Goal: Check status: Check status

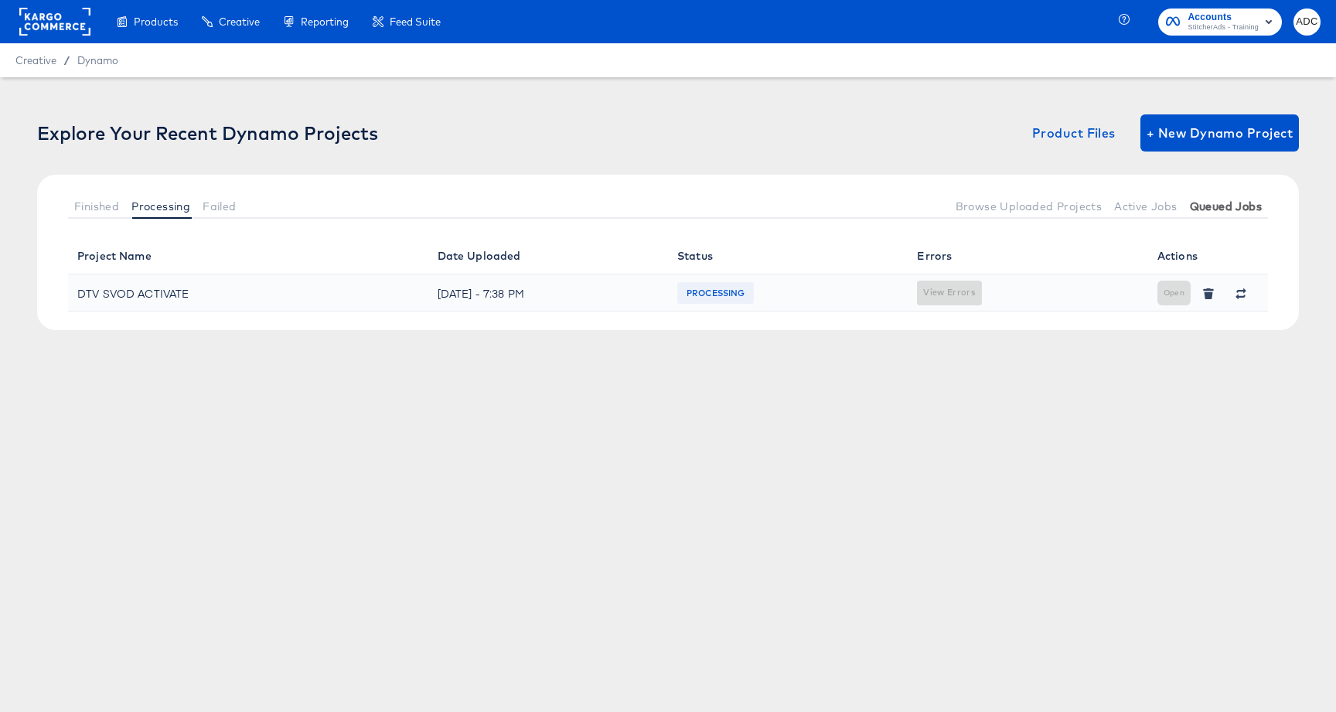
click at [1232, 198] on button "Queued Jobs" at bounding box center [1226, 206] width 84 height 26
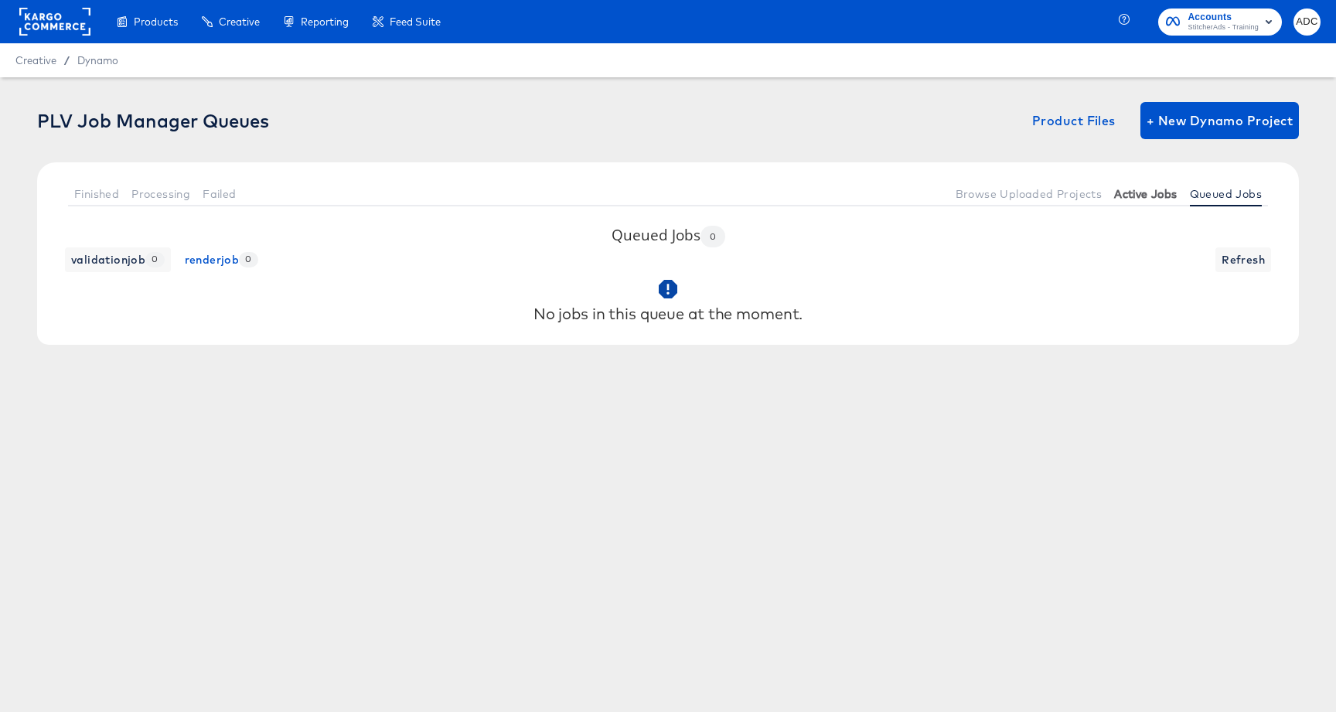
click at [1140, 203] on button "Active Jobs" at bounding box center [1145, 194] width 75 height 26
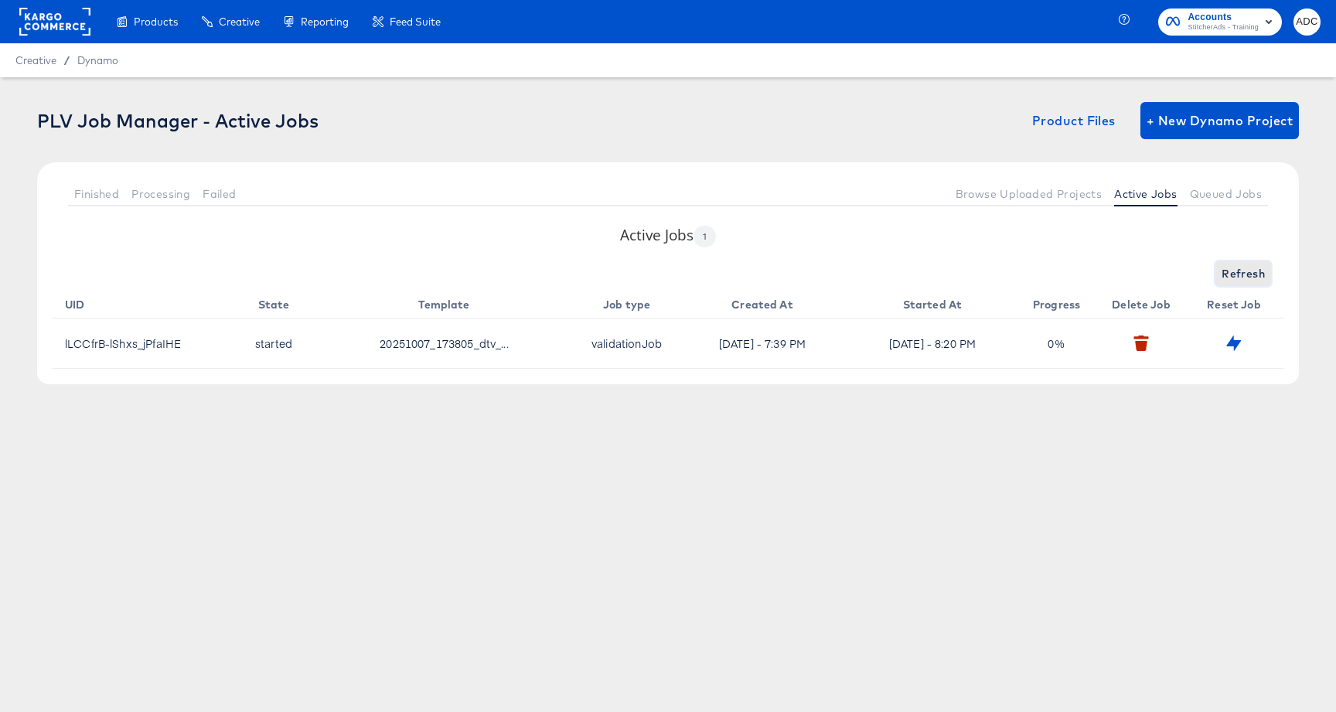
click at [1228, 274] on span "Refresh" at bounding box center [1243, 273] width 43 height 19
click at [1038, 198] on span "Browse Uploaded Projects" at bounding box center [1029, 194] width 147 height 12
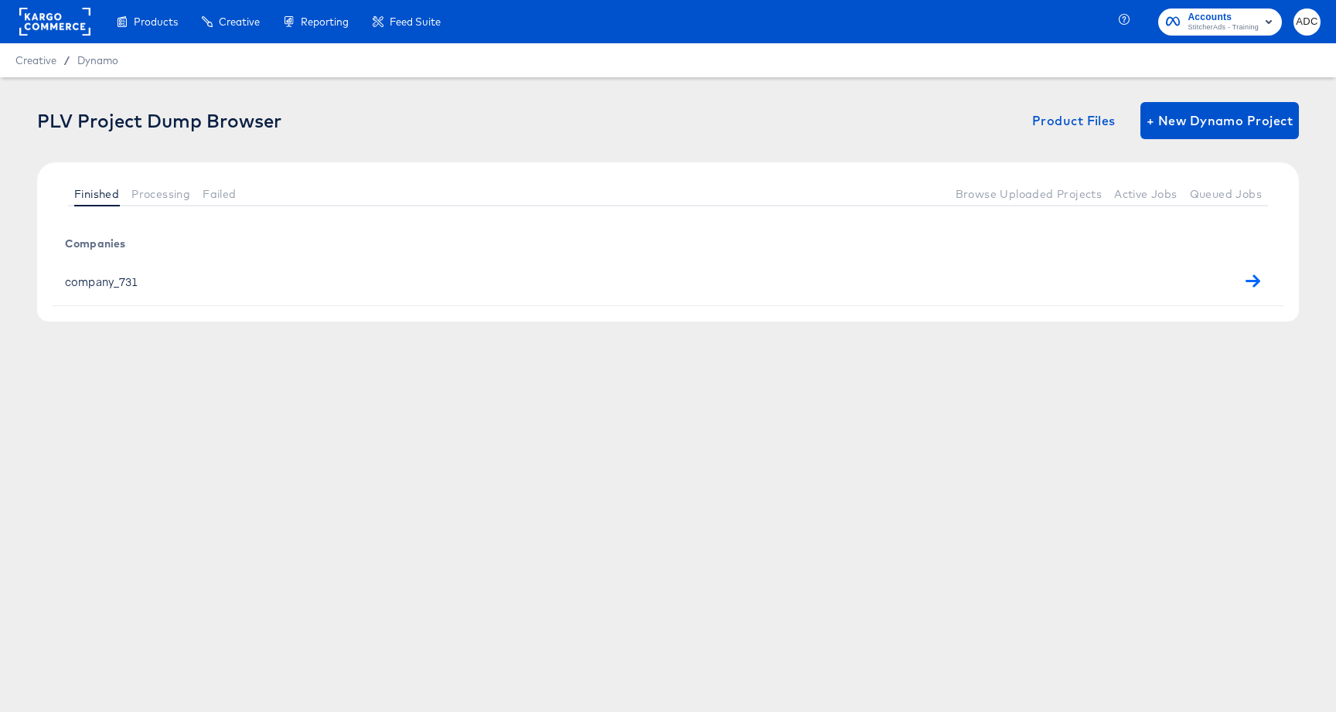
click at [111, 282] on div "company_731" at bounding box center [665, 281] width 1200 height 24
click at [1251, 275] on icon "button" at bounding box center [1253, 281] width 15 height 15
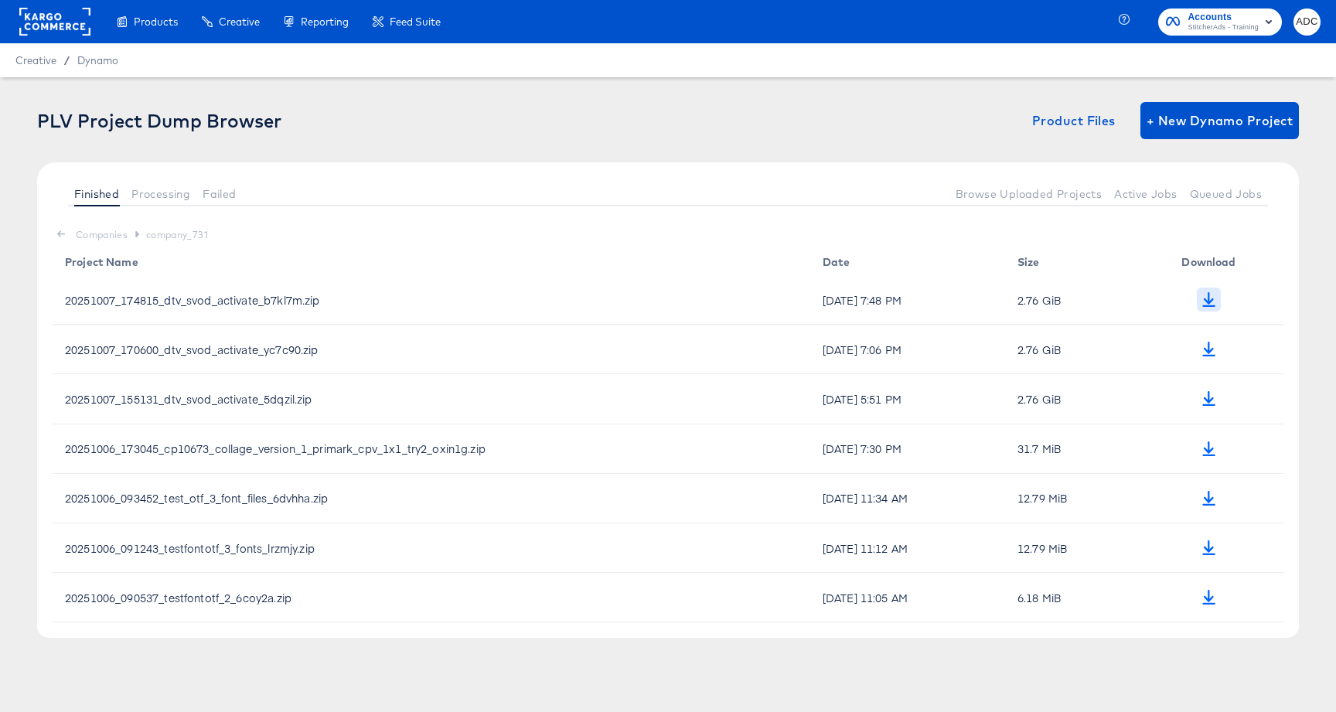
click at [1208, 300] on icon "button" at bounding box center [1208, 299] width 13 height 15
click at [624, 198] on div at bounding box center [596, 194] width 707 height 26
click at [1154, 182] on button "Active Jobs" at bounding box center [1145, 194] width 75 height 26
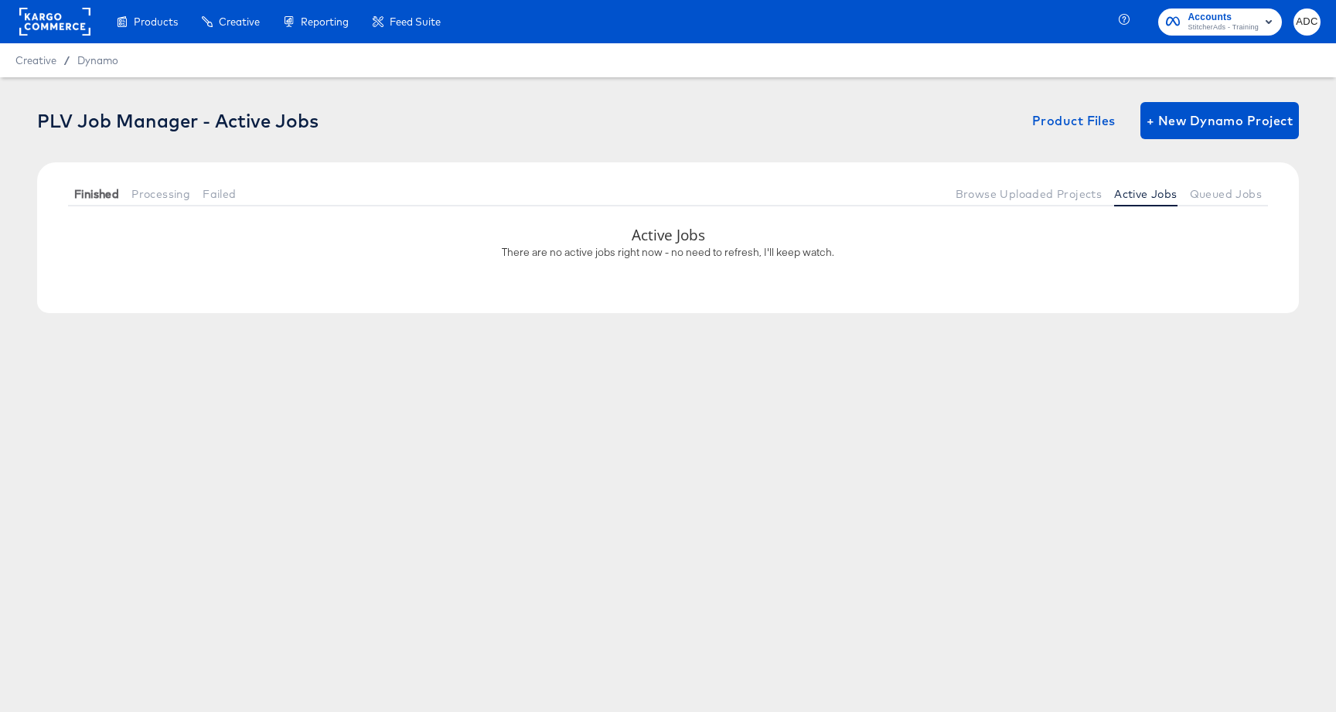
click at [106, 199] on span "Finished" at bounding box center [96, 194] width 45 height 12
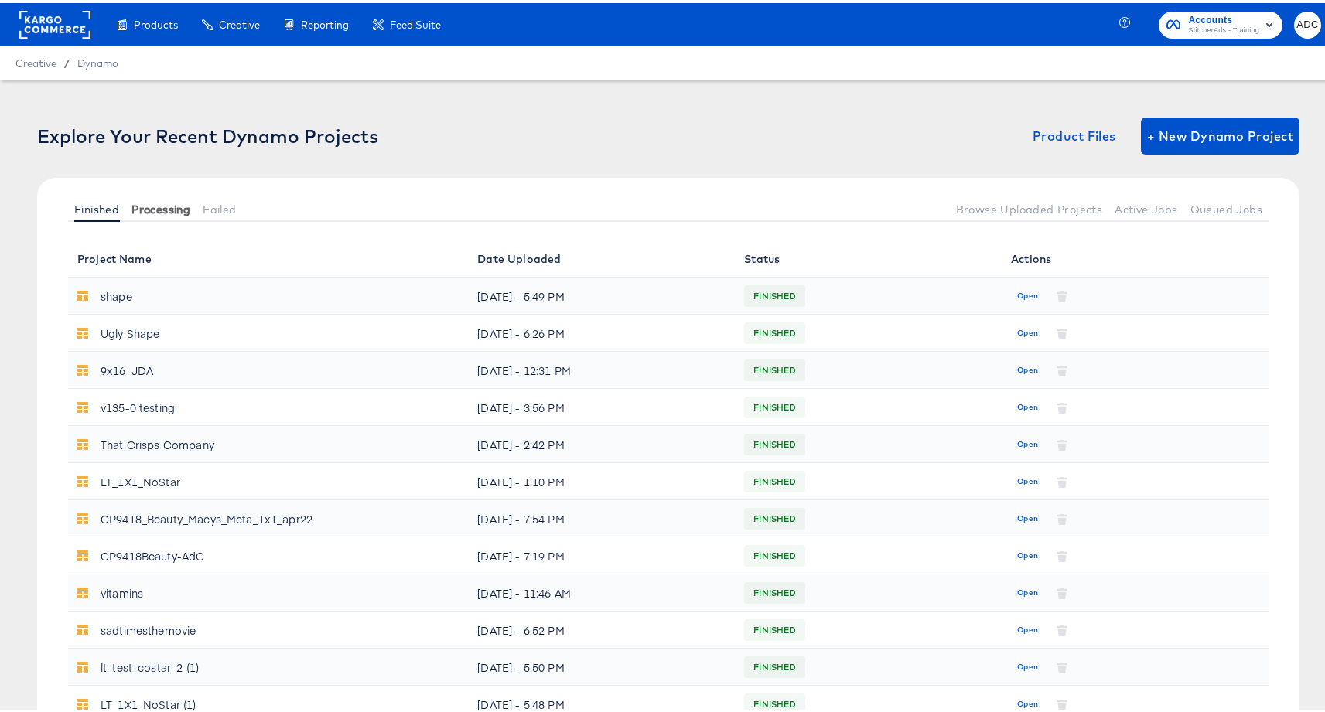
click at [143, 206] on span "Processing" at bounding box center [160, 206] width 59 height 12
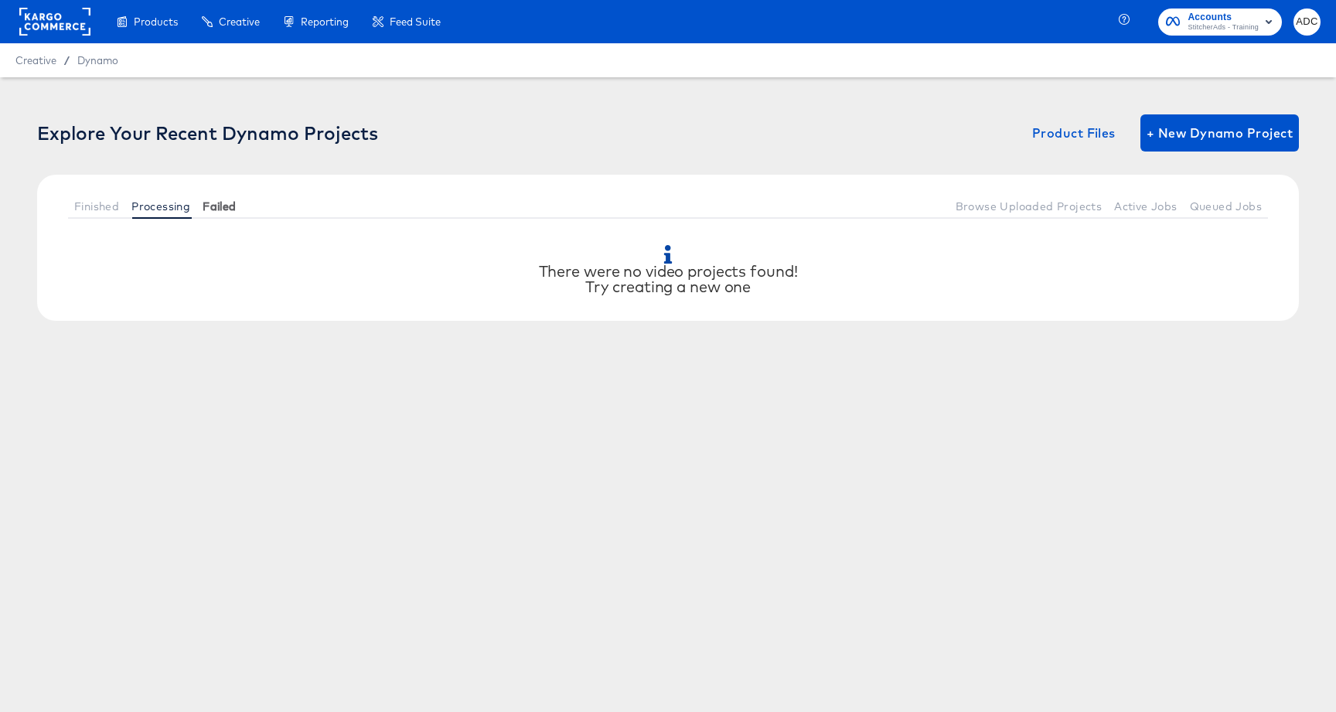
click at [227, 213] on button "Failed" at bounding box center [219, 206] width 46 height 26
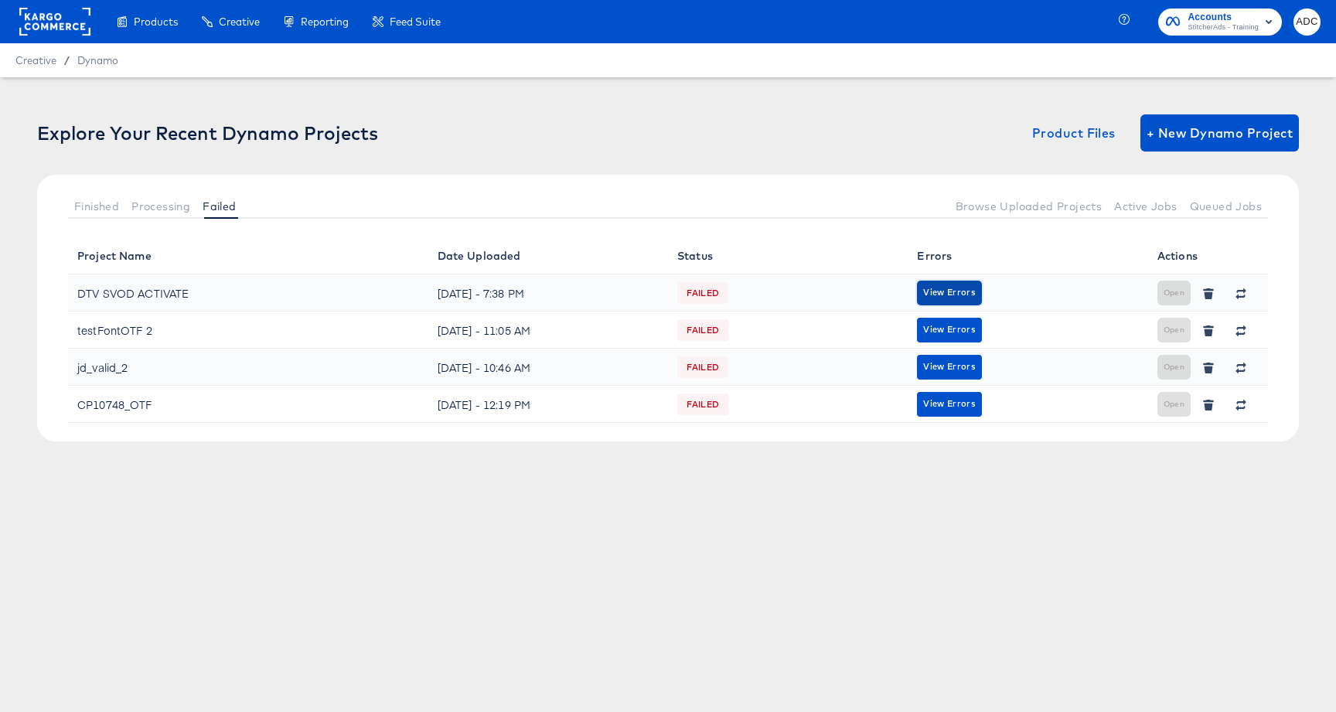
click at [980, 291] on button "View Errors" at bounding box center [949, 293] width 64 height 25
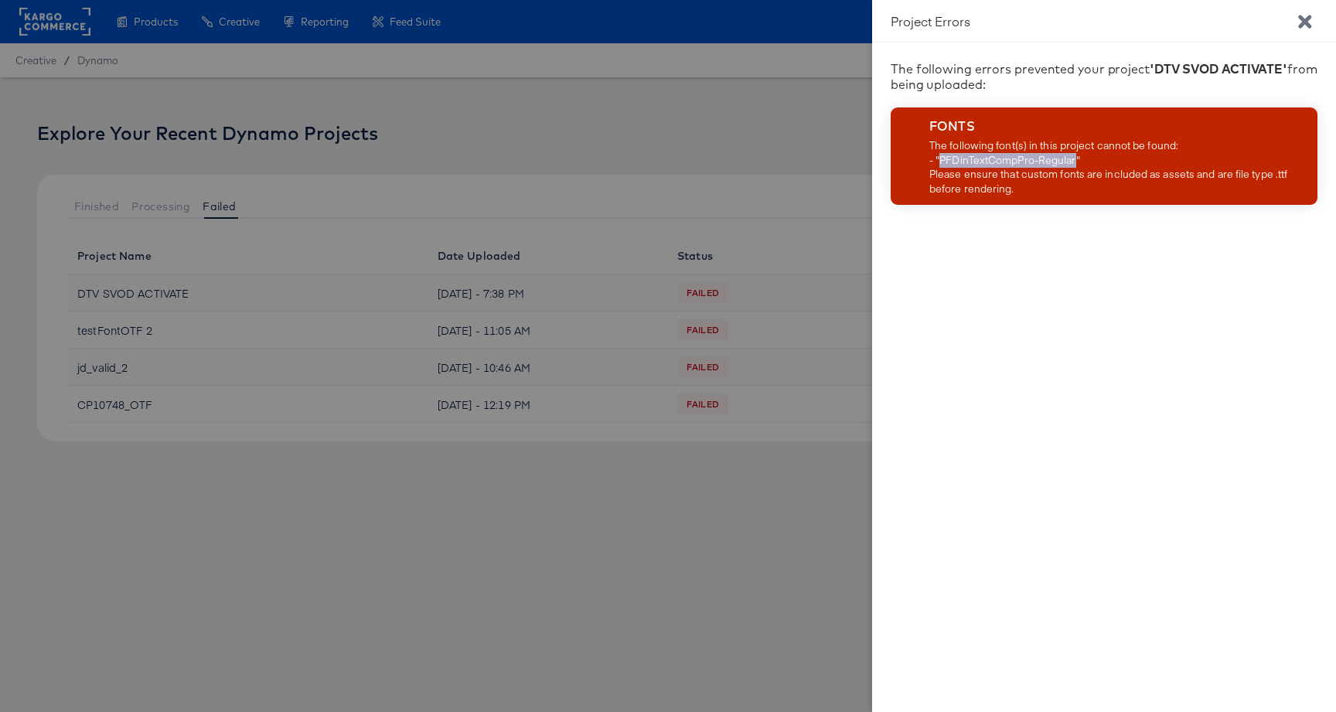
drag, startPoint x: 942, startPoint y: 160, endPoint x: 1071, endPoint y: 162, distance: 129.1
click at [1076, 160] on div "The following font(s) in this project cannot be found: - "PFDinTextCompPro-Regu…" at bounding box center [1120, 166] width 382 height 57
copy div "PFDinTextCompPro-Regular"
click at [1304, 23] on icon "Close" at bounding box center [1304, 21] width 13 height 13
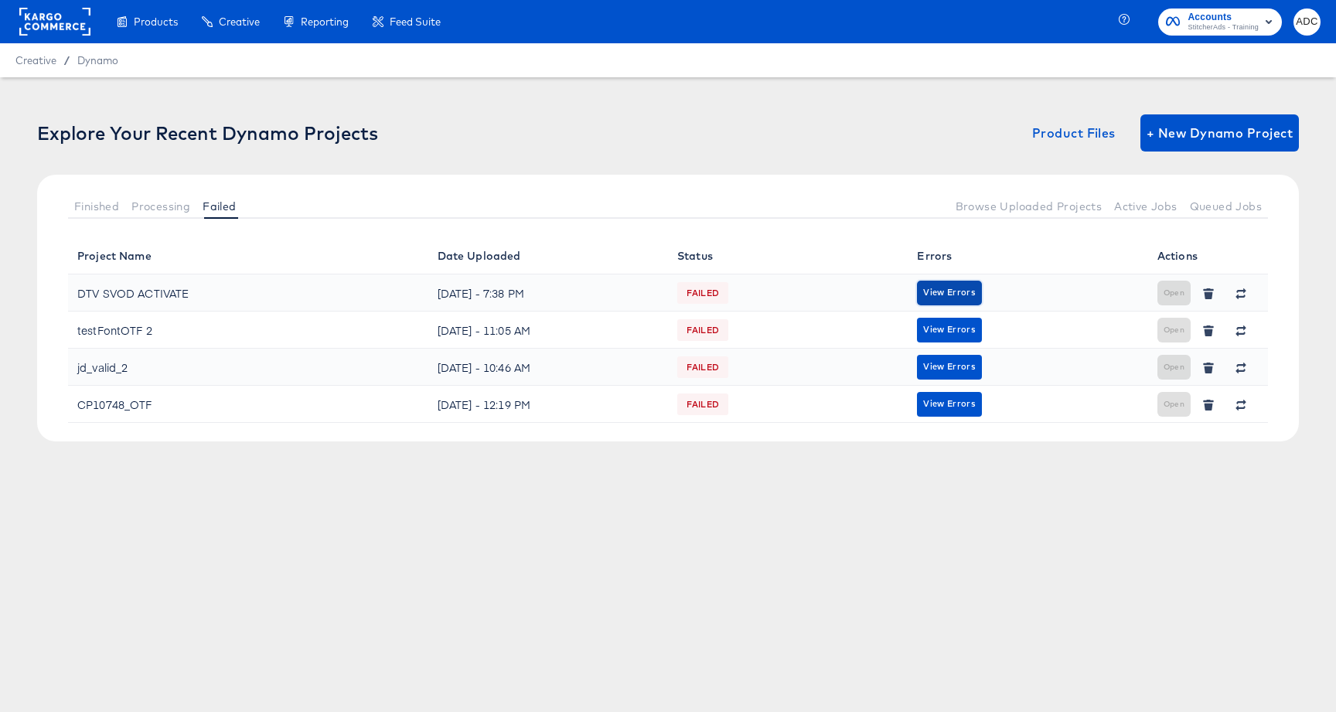
click at [926, 292] on span "View Errors" at bounding box center [949, 292] width 52 height 15
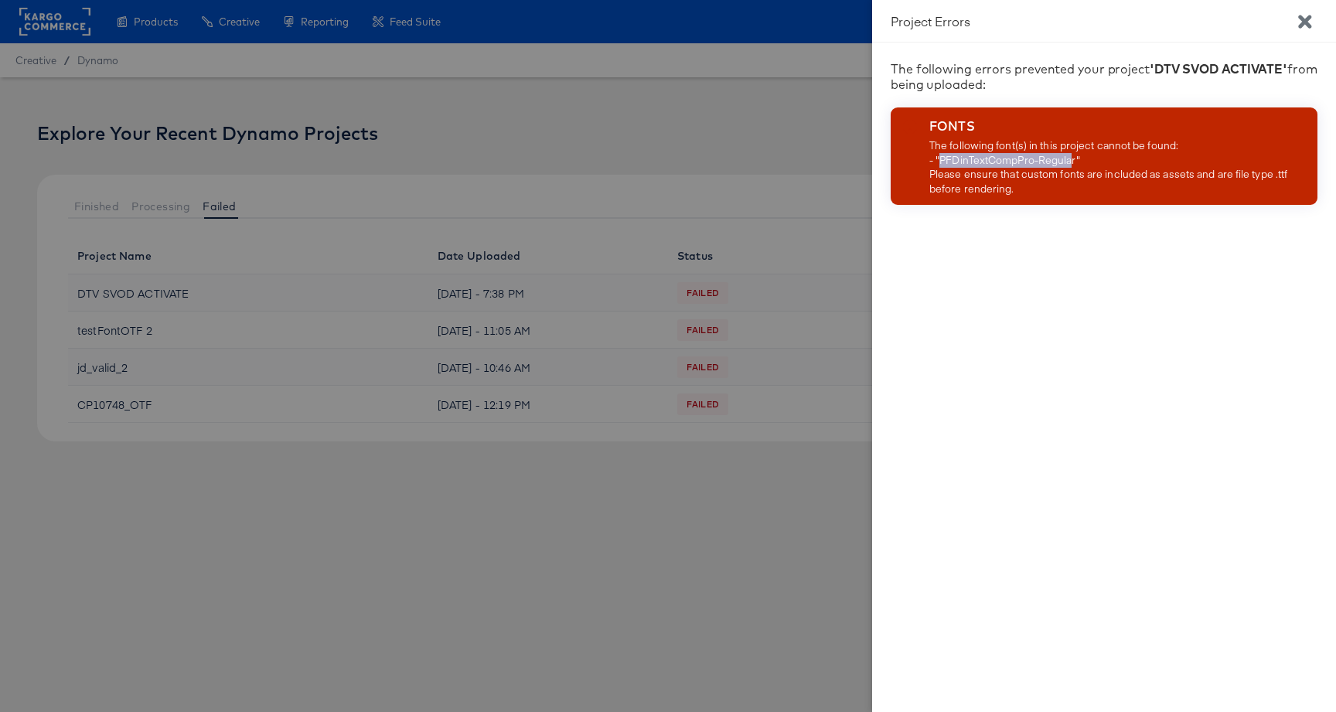
drag, startPoint x: 942, startPoint y: 161, endPoint x: 1073, endPoint y: 156, distance: 131.5
click at [1073, 156] on div "The following font(s) in this project cannot be found: - "PFDinTextCompPro-Regu…" at bounding box center [1120, 166] width 382 height 57
click at [1076, 165] on div "The following font(s) in this project cannot be found: - "PFDinTextCompPro-Regu…" at bounding box center [1120, 166] width 382 height 57
copy div "PFDinTextCompPro-Regular"
click at [1303, 19] on icon "Close" at bounding box center [1304, 21] width 13 height 13
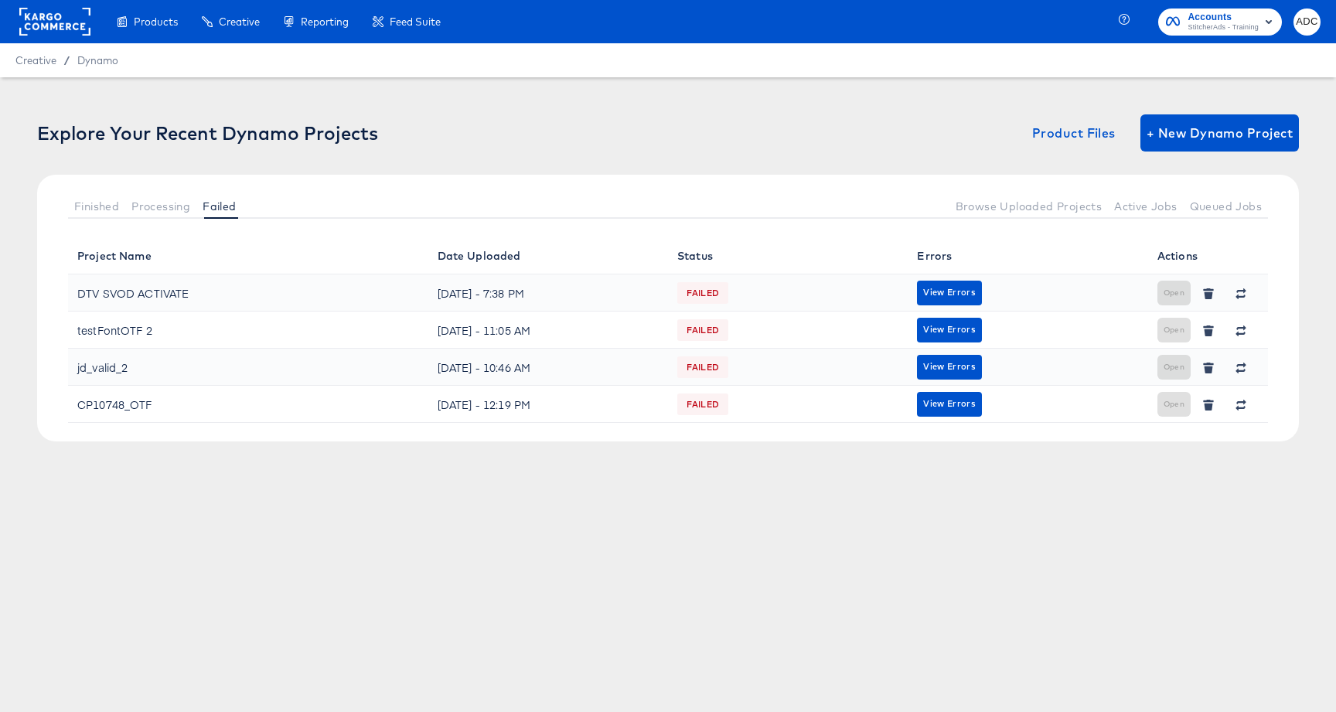
click at [813, 431] on div "Project Name Date Uploaded Status Errors Actions DTV SVOD ACTIVATE [DATE] - 7:3…" at bounding box center [668, 339] width 1262 height 204
click at [165, 290] on div "DTV SVOD ACTIVATE" at bounding box center [133, 293] width 112 height 25
click at [1240, 295] on icon "button" at bounding box center [1241, 293] width 11 height 11
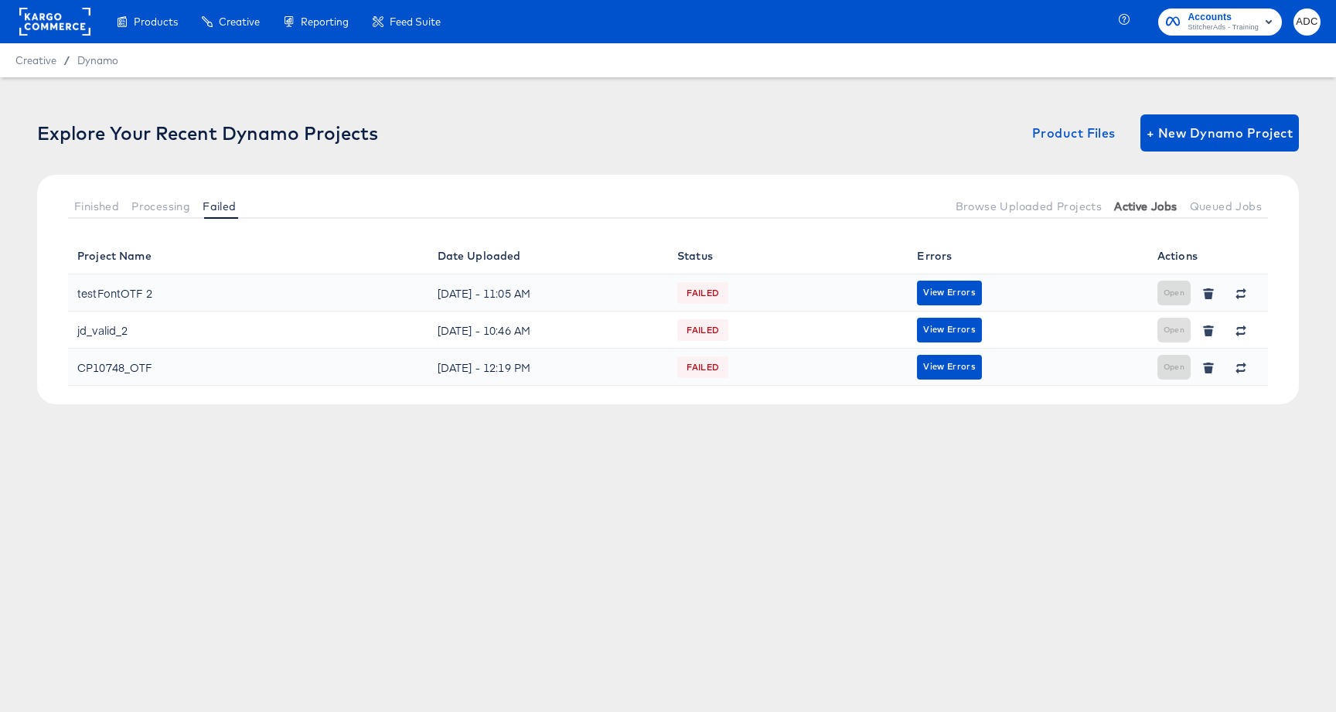
click at [1152, 203] on span "Active Jobs" at bounding box center [1145, 206] width 63 height 12
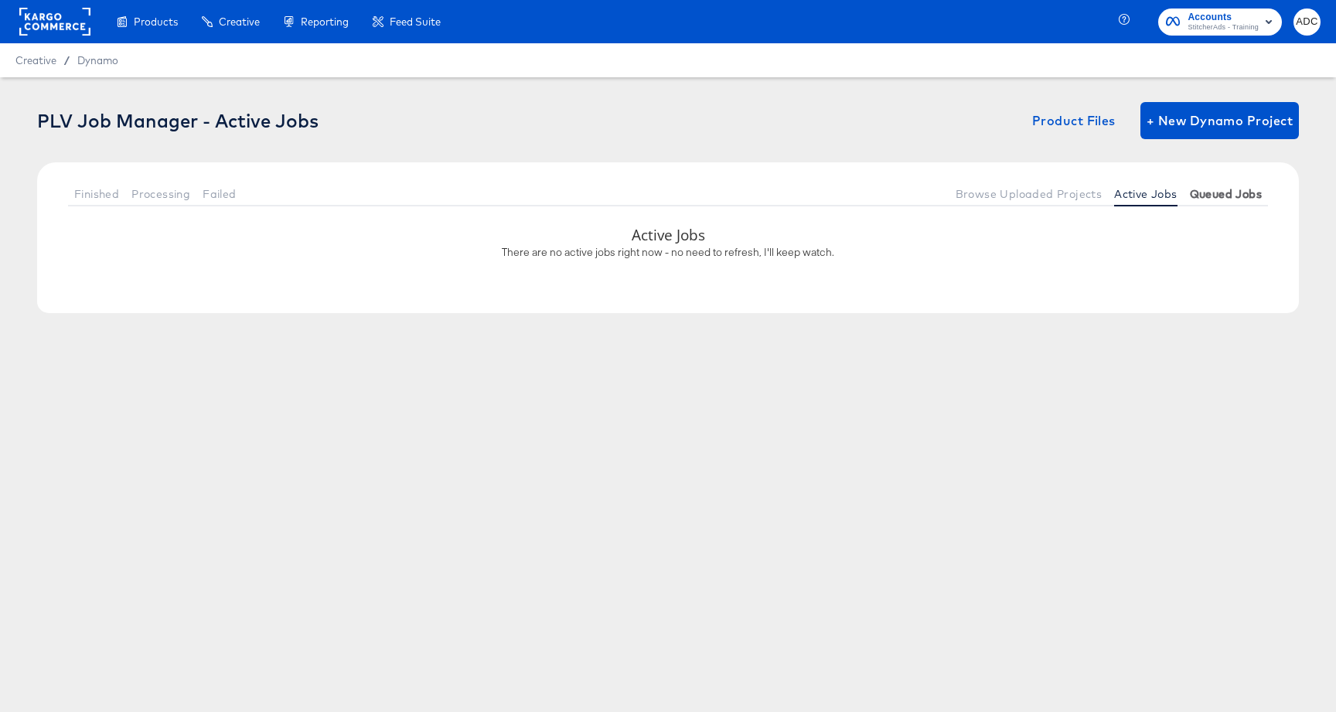
click at [1241, 196] on span "Queued Jobs" at bounding box center [1226, 194] width 72 height 12
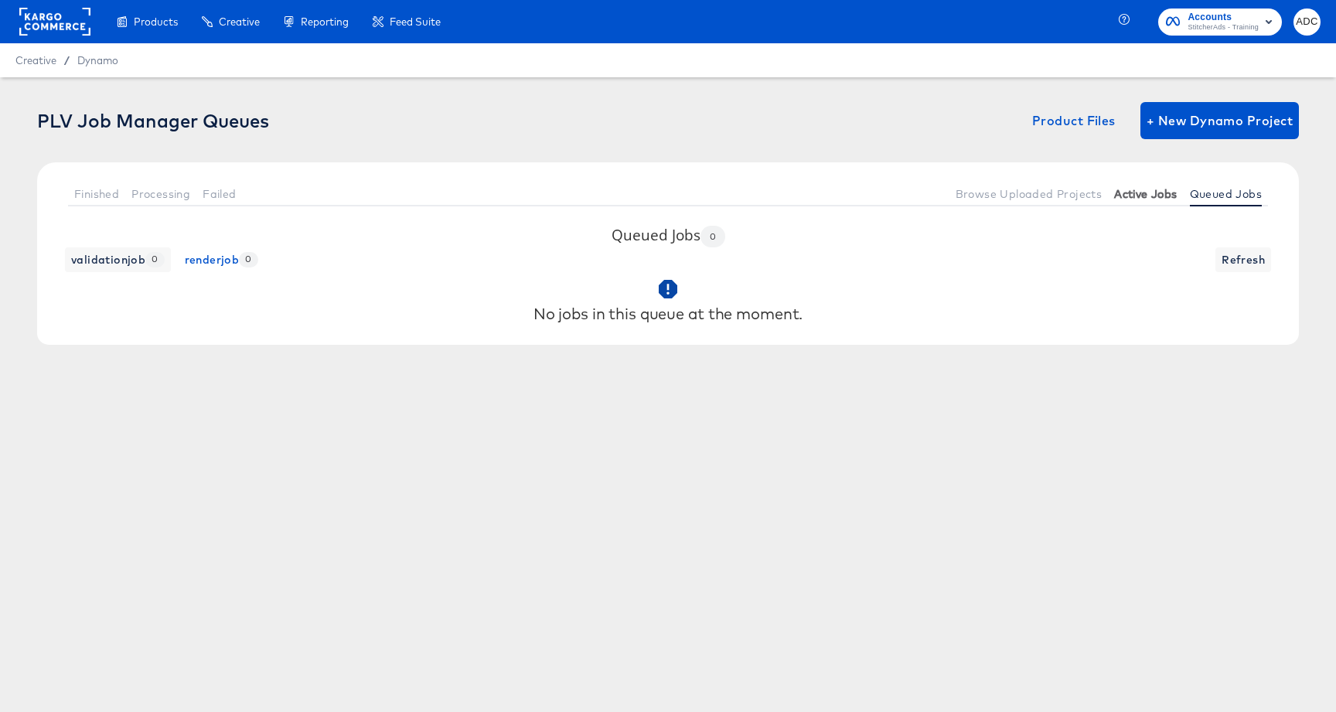
click at [1146, 203] on button "Active Jobs" at bounding box center [1145, 194] width 75 height 26
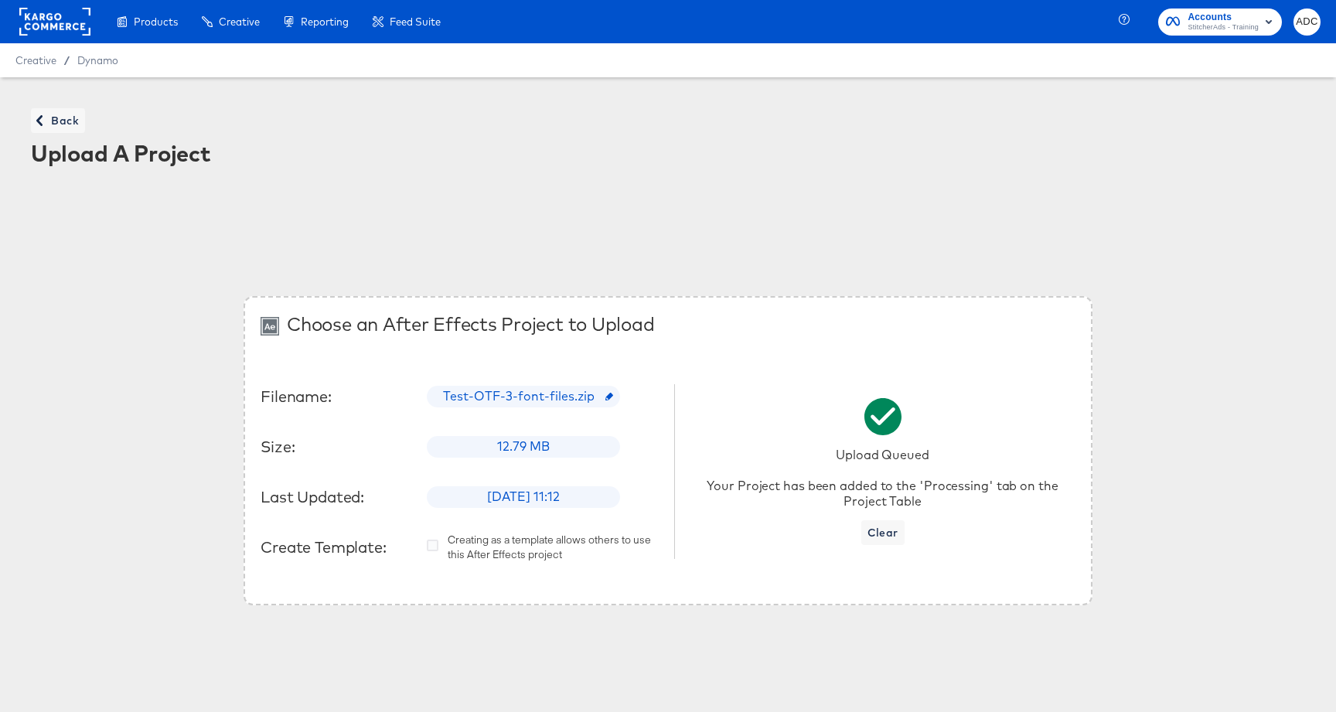
click at [63, 107] on div "Back Upload A Project" at bounding box center [667, 140] width 1305 height 94
click at [63, 124] on span "Back" at bounding box center [58, 120] width 42 height 19
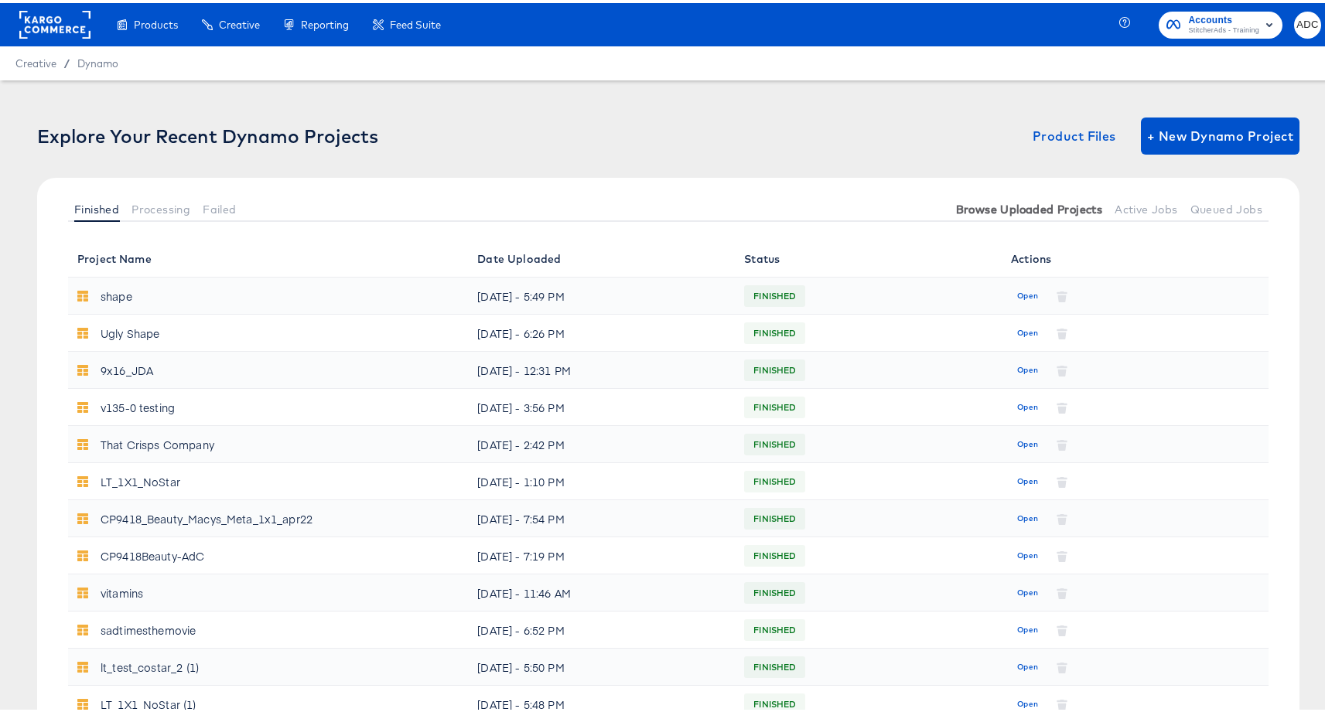
click at [1016, 196] on button "Browse Uploaded Projects" at bounding box center [1029, 206] width 159 height 26
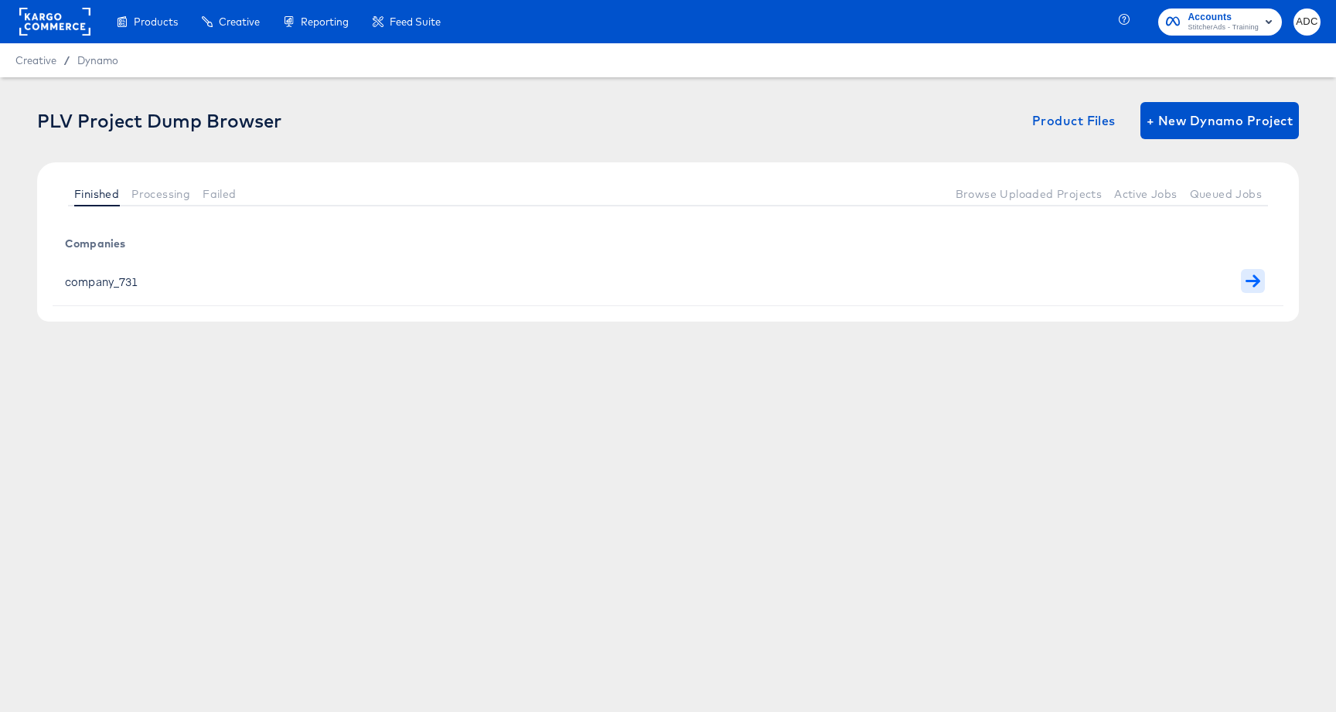
click at [1251, 285] on icon "button" at bounding box center [1253, 281] width 15 height 15
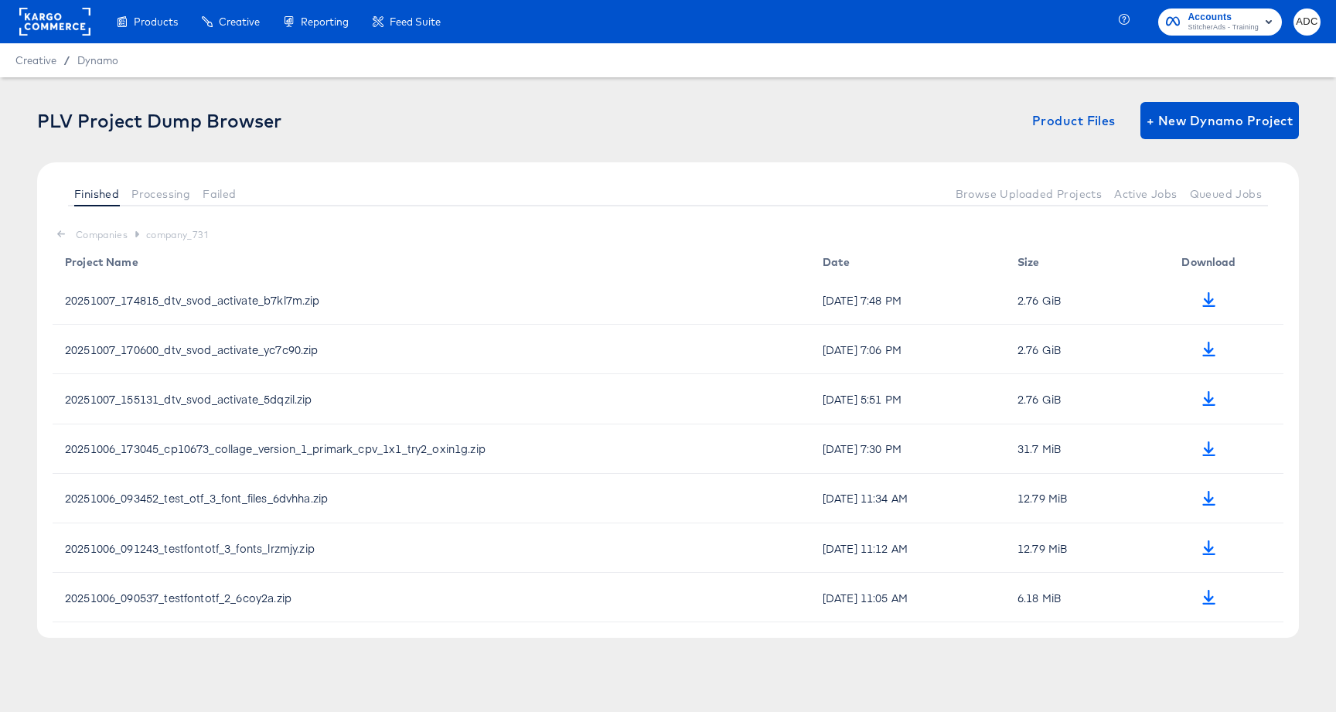
click at [183, 297] on td "20251007_174815_dtv_svod_activate_b7kl7m.zip" at bounding box center [432, 299] width 758 height 49
copy td "20251007_174815_dtv_svod_activate_b7kl7m"
click at [1175, 192] on span "Active Jobs" at bounding box center [1145, 194] width 63 height 12
click at [1152, 193] on span "Active Jobs" at bounding box center [1145, 194] width 63 height 12
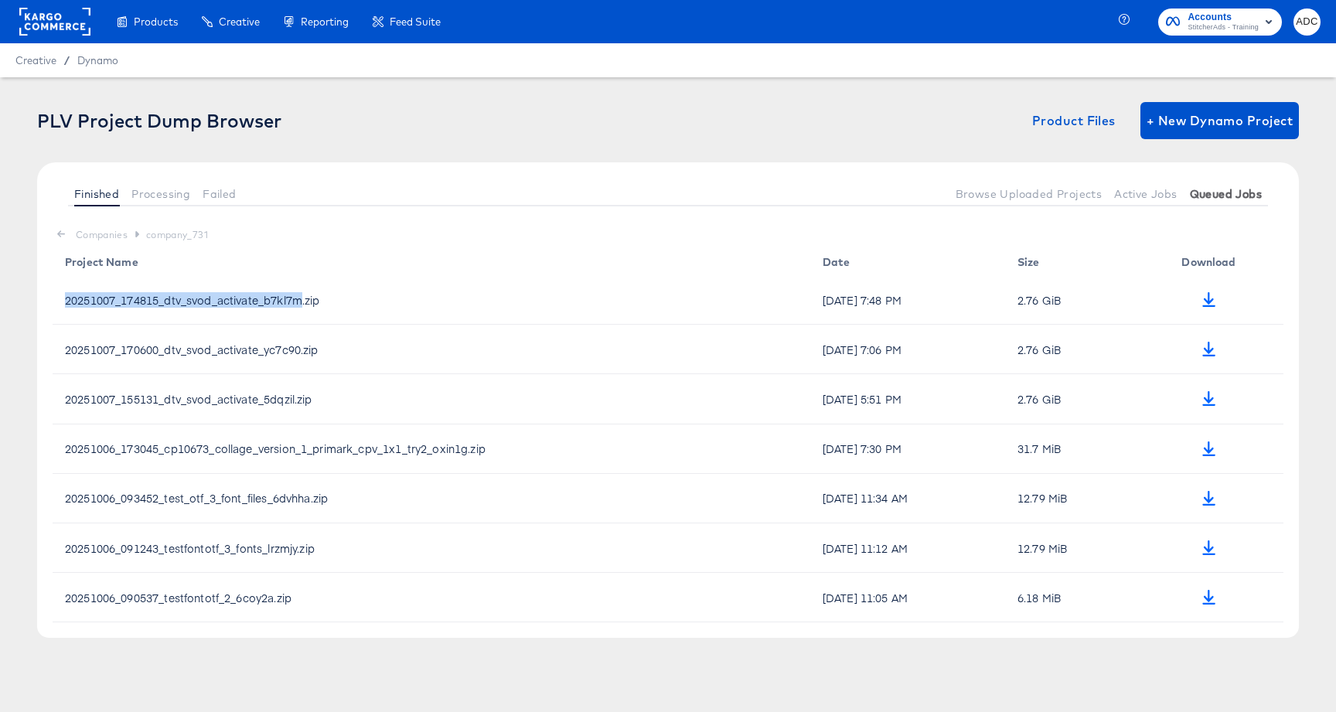
click at [1209, 196] on span "Queued Jobs" at bounding box center [1226, 194] width 72 height 12
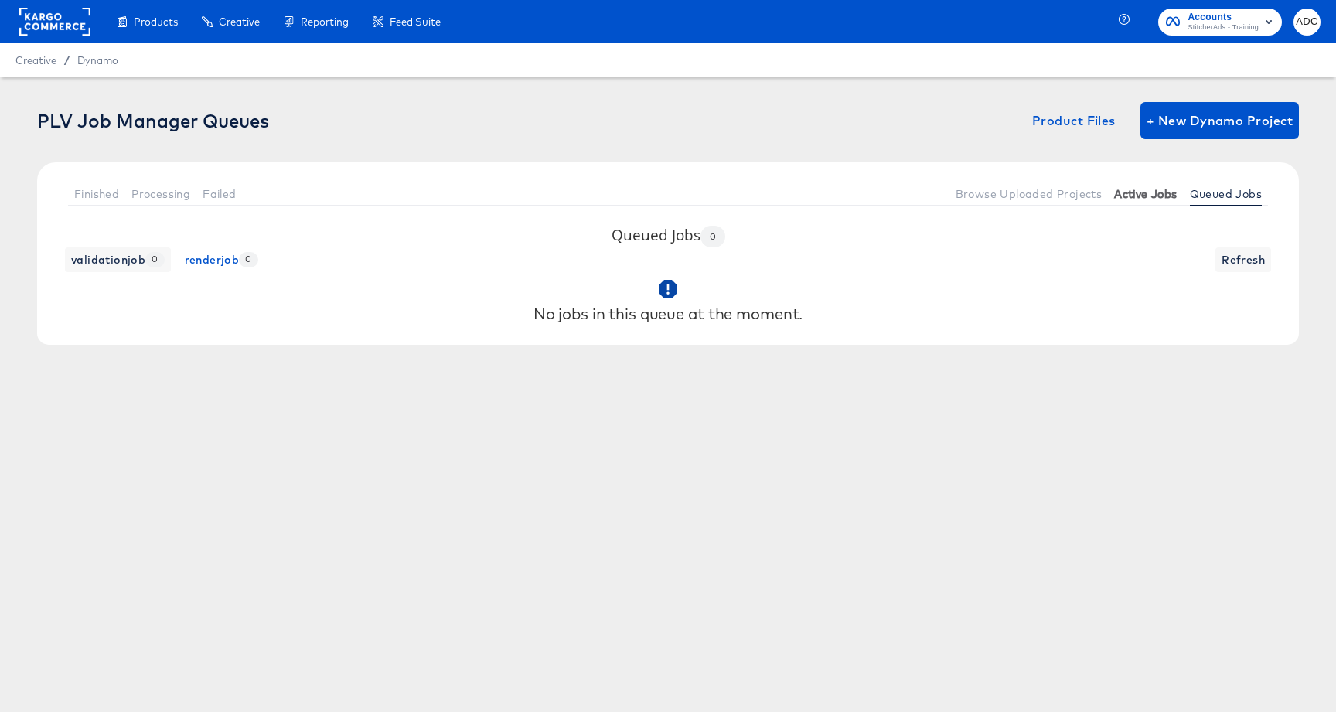
click at [1139, 197] on span "Active Jobs" at bounding box center [1145, 194] width 63 height 12
click at [1236, 261] on span "Refresh" at bounding box center [1243, 260] width 43 height 19
click at [1131, 199] on span "Active Jobs" at bounding box center [1145, 194] width 63 height 12
click at [210, 249] on button "renderjob 0" at bounding box center [222, 259] width 86 height 25
click at [610, 452] on div "PLV Job Manager Queues Product Files + New Dynamo Project Finished Processing F…" at bounding box center [668, 270] width 1336 height 387
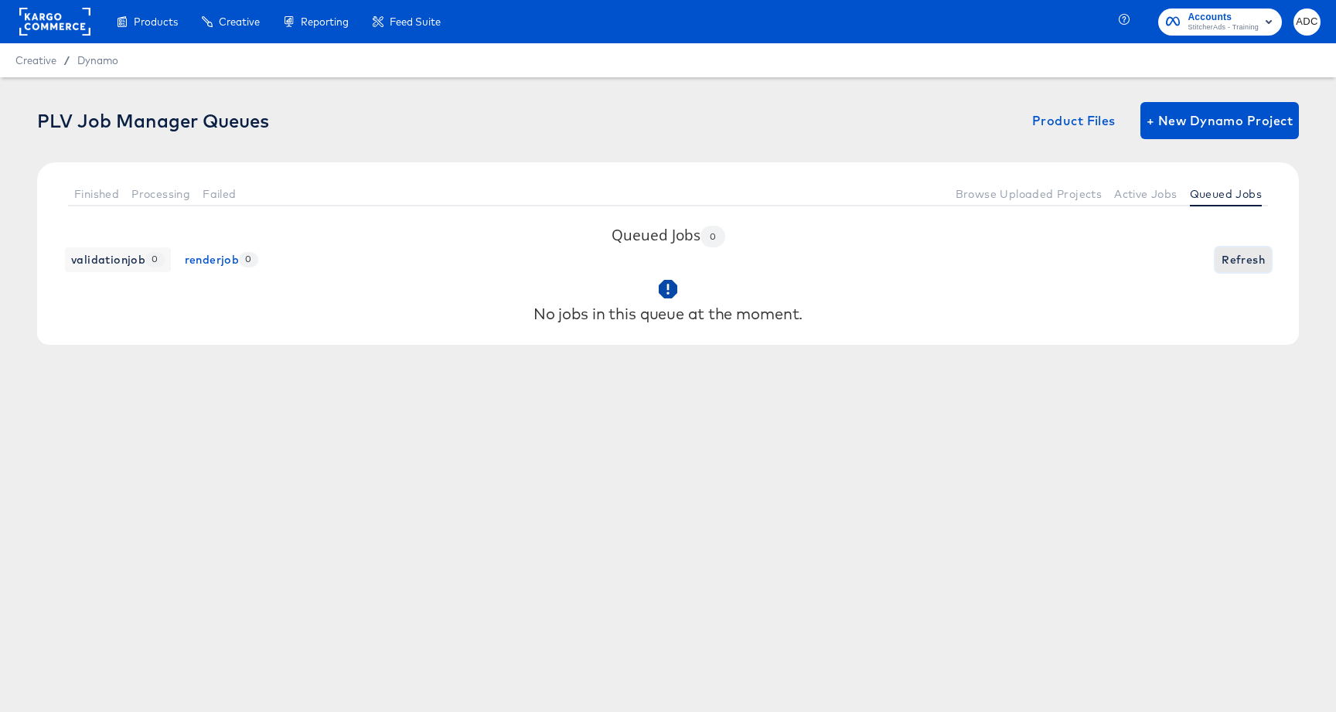
click at [1239, 252] on span "Refresh" at bounding box center [1243, 260] width 43 height 19
click at [1157, 190] on span "Active Jobs" at bounding box center [1145, 194] width 63 height 12
click at [1014, 193] on span "Browse Uploaded Projects" at bounding box center [1029, 194] width 147 height 12
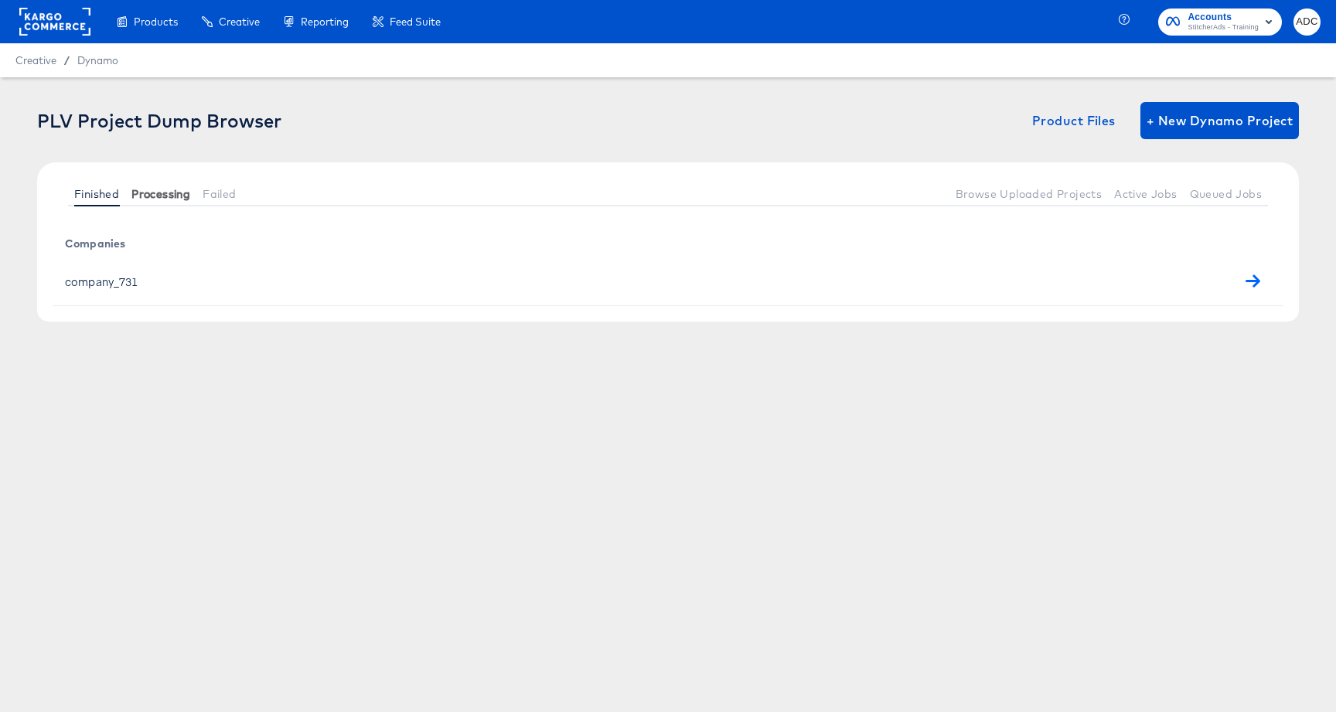
click at [172, 196] on span "Processing" at bounding box center [160, 194] width 59 height 12
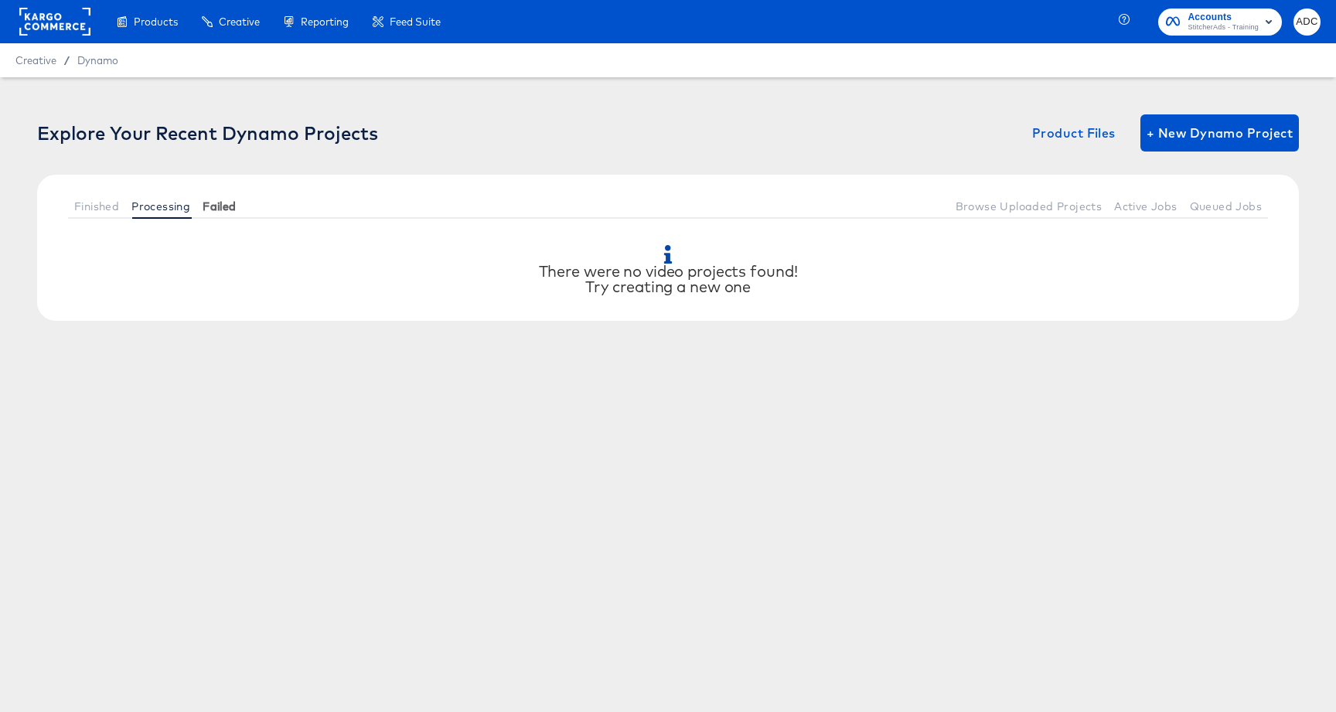
click at [219, 200] on span "Failed" at bounding box center [219, 206] width 33 height 12
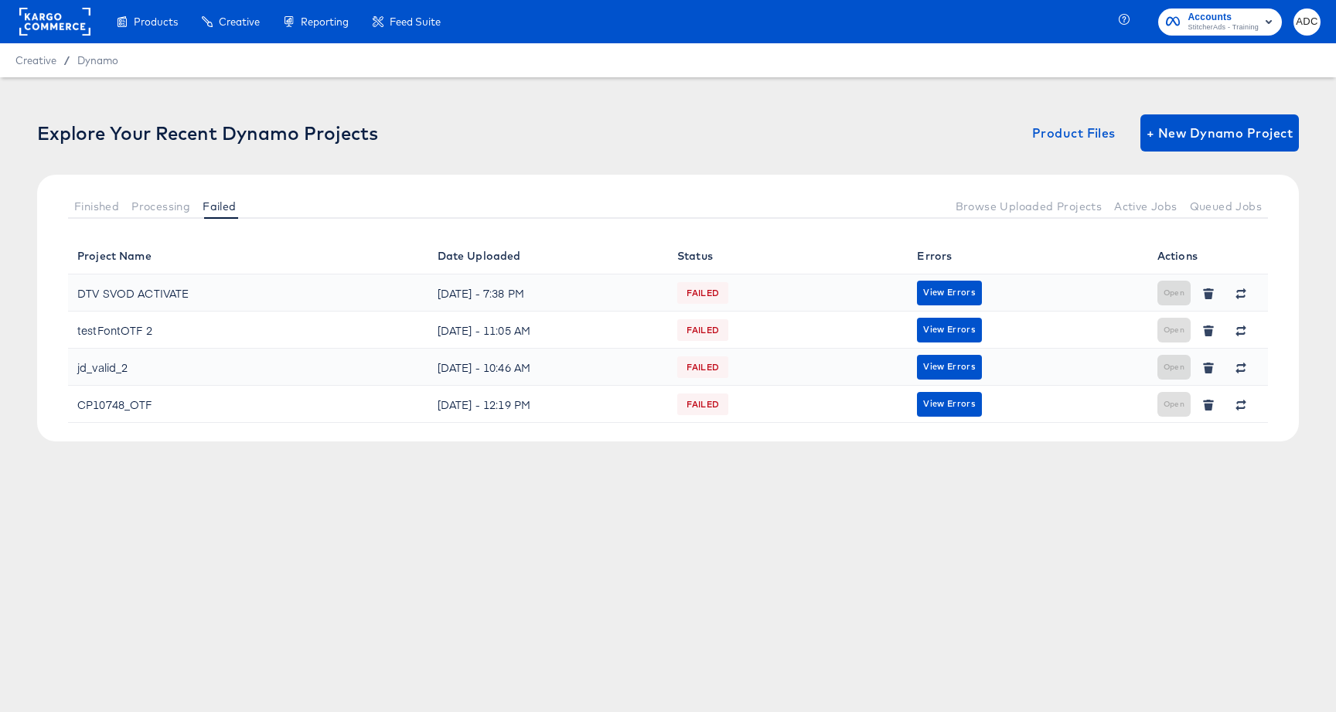
click at [954, 308] on td "View Errors" at bounding box center [1028, 292] width 240 height 37
click at [953, 302] on button "View Errors" at bounding box center [949, 293] width 64 height 25
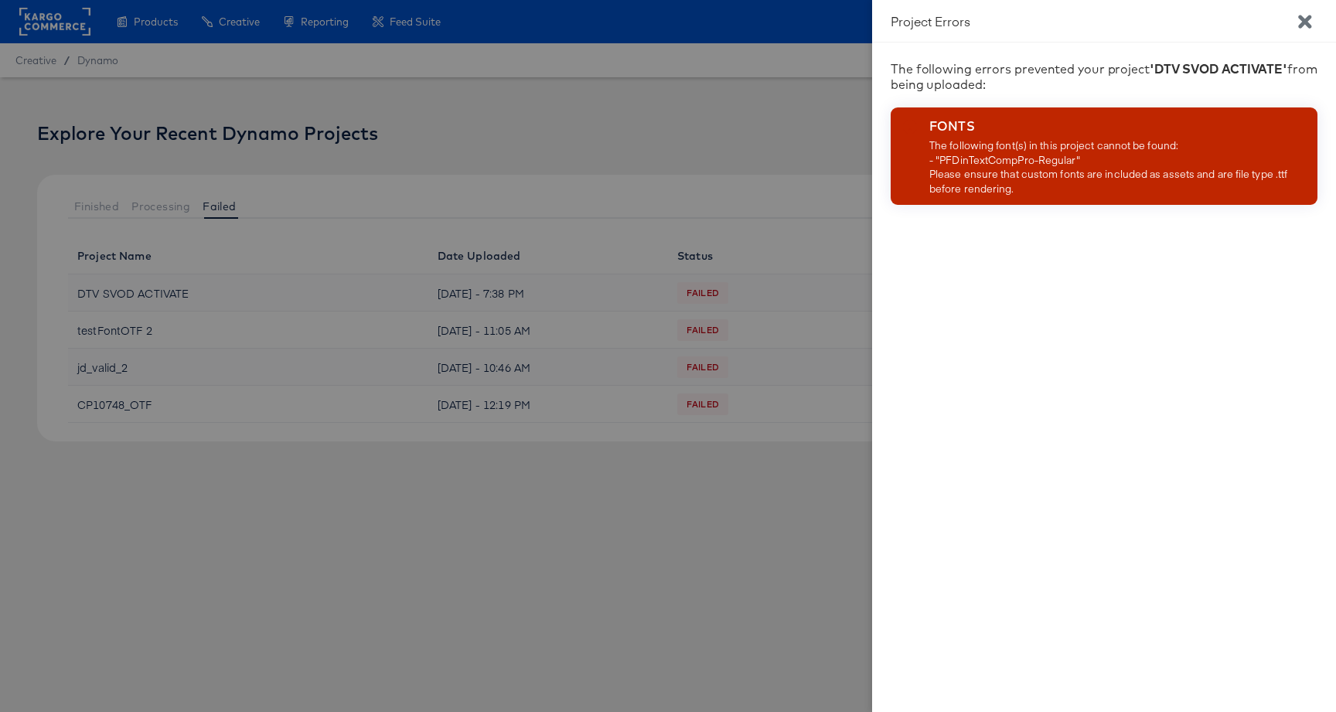
drag, startPoint x: 739, startPoint y: 191, endPoint x: 953, endPoint y: 164, distance: 215.9
click at [750, 191] on div at bounding box center [668, 356] width 1336 height 712
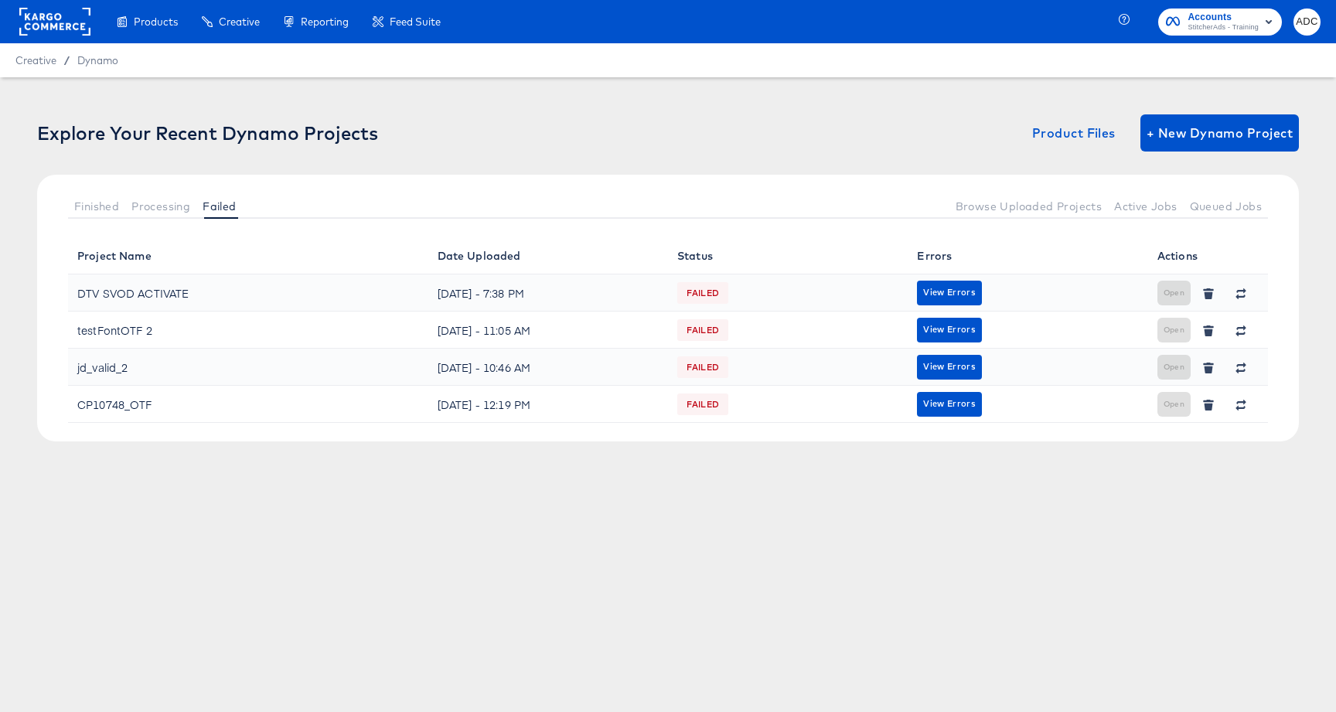
click at [1096, 258] on th "Errors" at bounding box center [1028, 255] width 240 height 37
click at [1250, 296] on button "button" at bounding box center [1240, 293] width 29 height 25
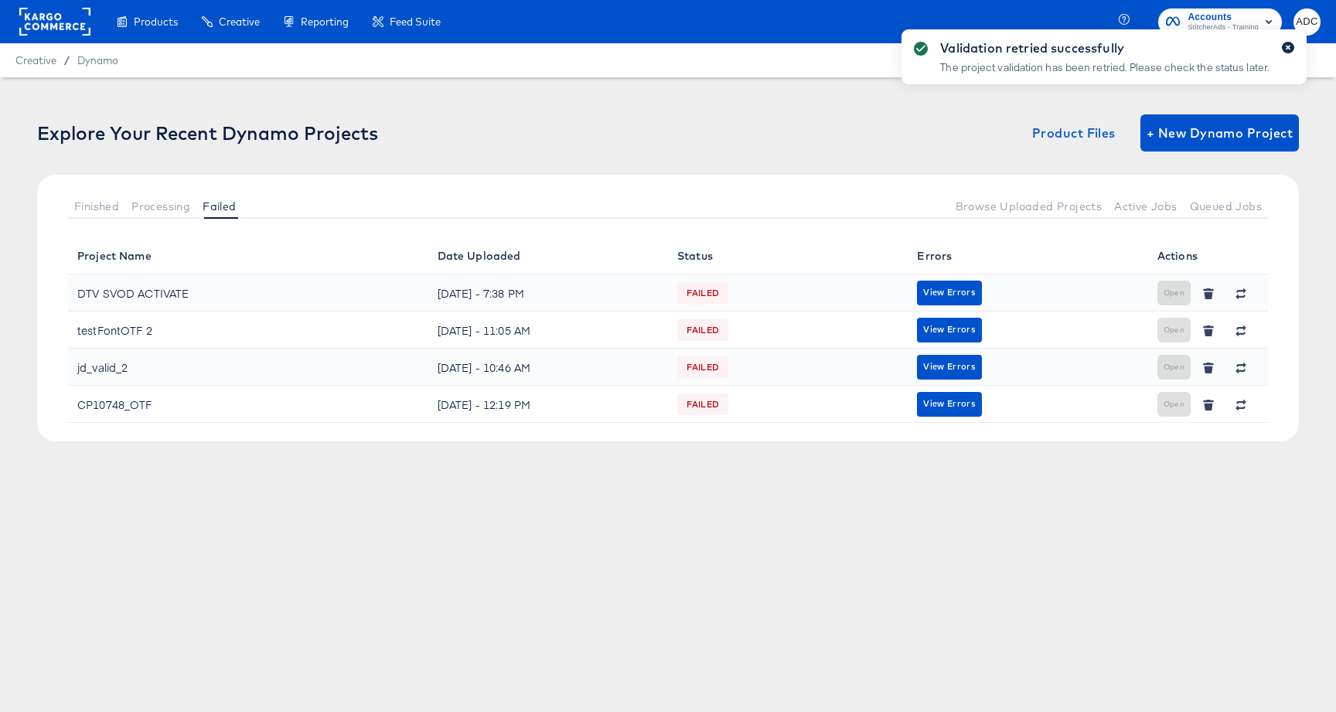
click at [1291, 45] on button "button" at bounding box center [1288, 48] width 12 height 12
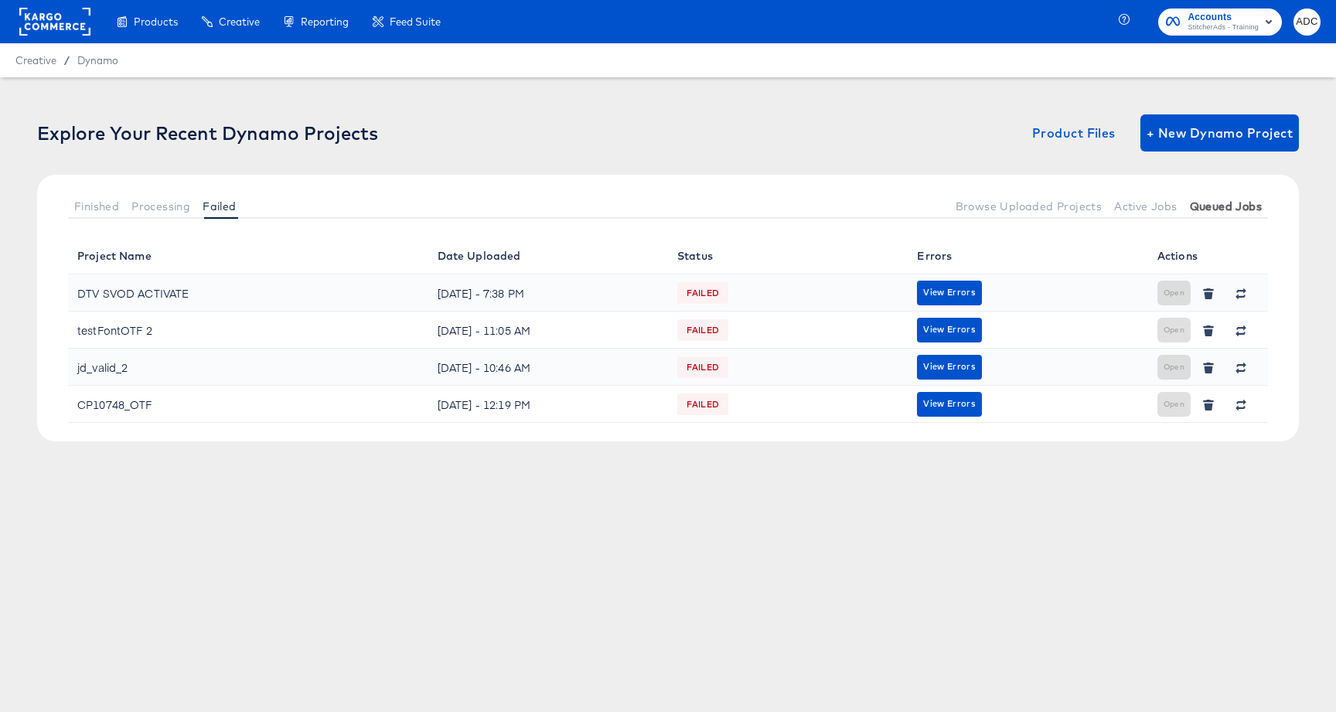
click at [1211, 210] on span "Queued Jobs" at bounding box center [1226, 206] width 72 height 12
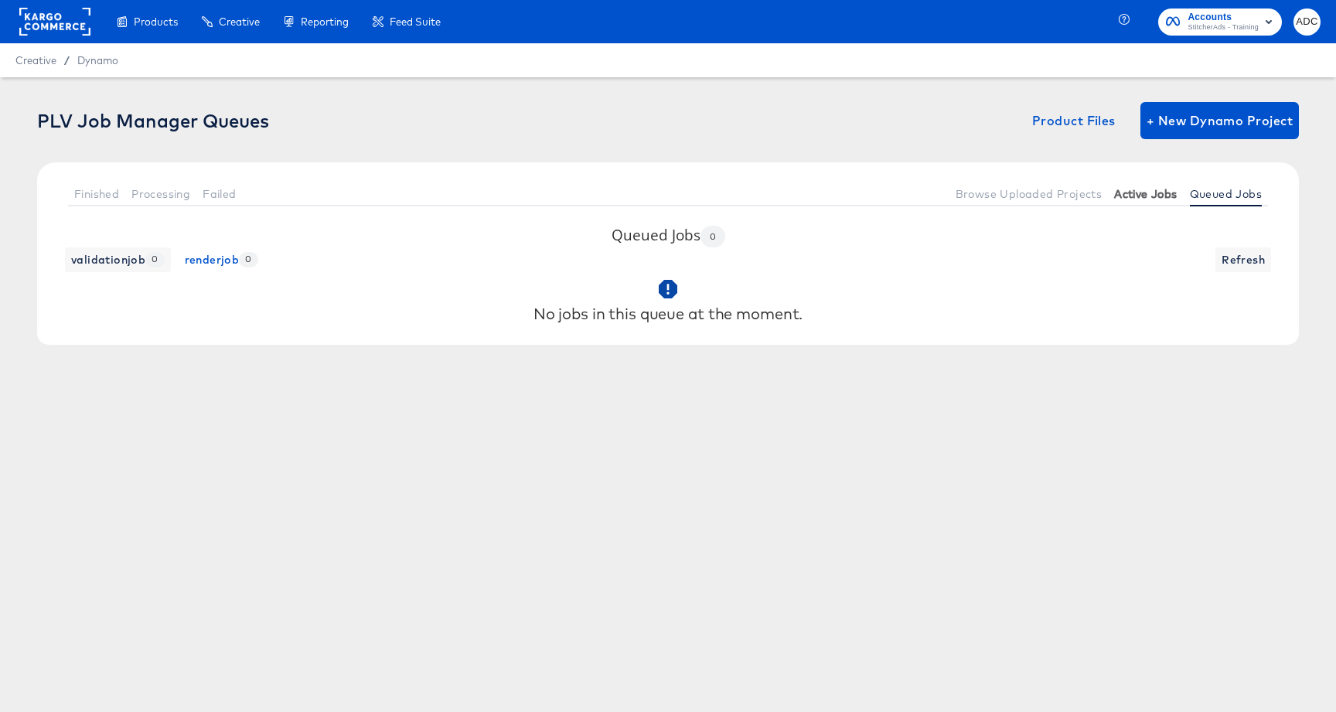
click at [1140, 200] on button "Active Jobs" at bounding box center [1145, 194] width 75 height 26
click at [1142, 196] on span "Active Jobs" at bounding box center [1145, 194] width 63 height 12
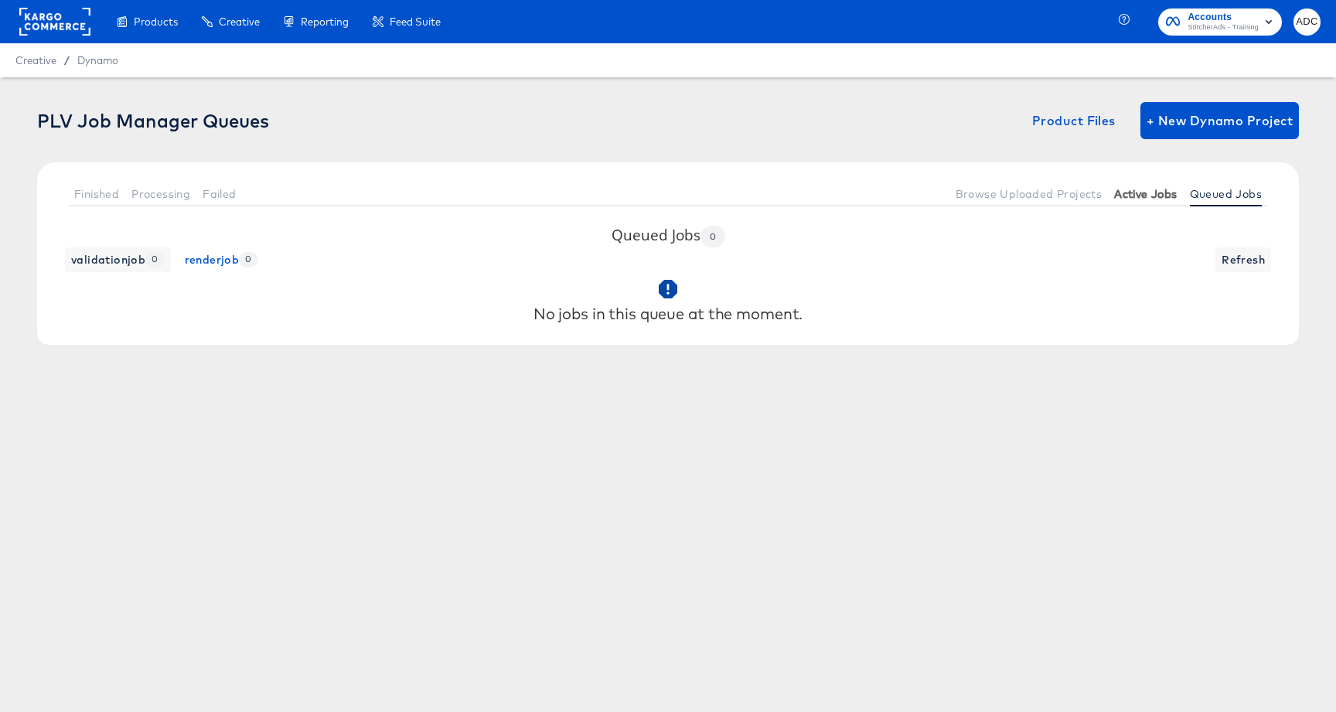
click at [1142, 196] on span "Active Jobs" at bounding box center [1145, 194] width 63 height 12
click at [1147, 196] on span "Active Jobs" at bounding box center [1145, 194] width 63 height 12
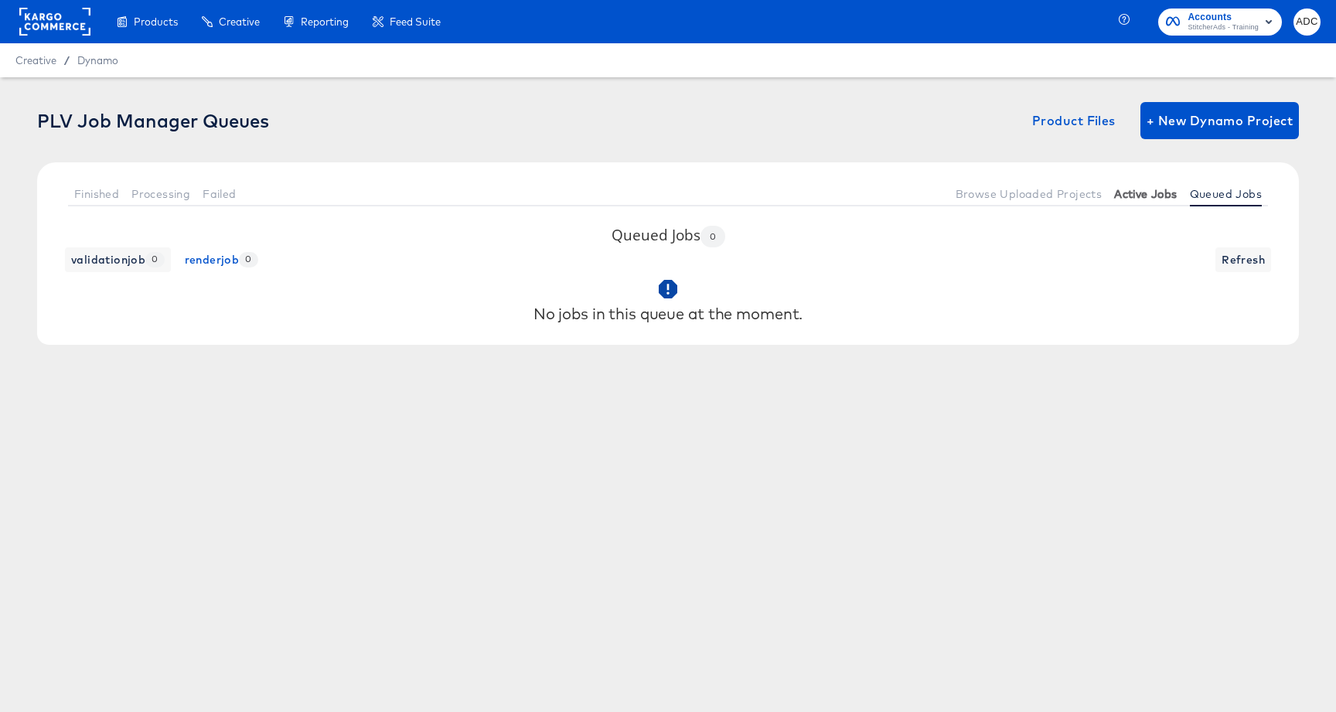
click at [1147, 196] on span "Active Jobs" at bounding box center [1145, 194] width 63 height 12
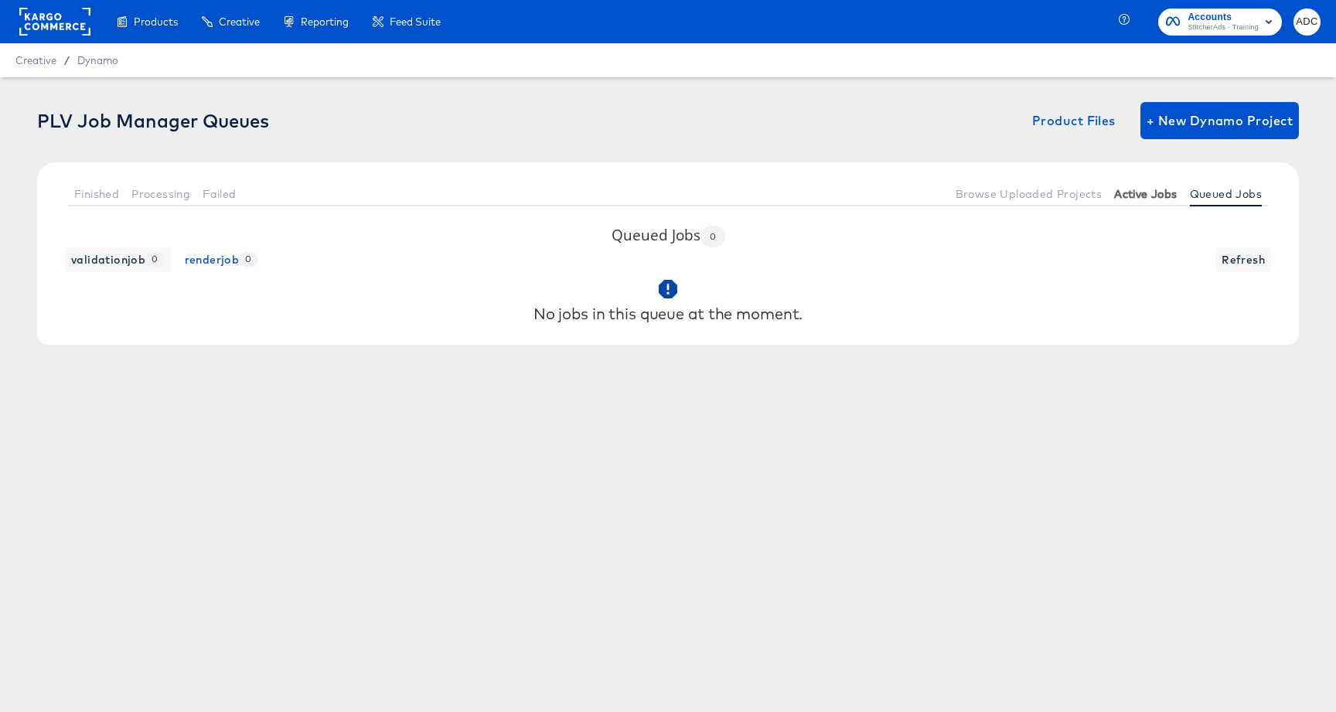
click at [1147, 196] on span "Active Jobs" at bounding box center [1145, 194] width 63 height 12
click at [927, 313] on div "No jobs in this queue at the moment." at bounding box center [668, 300] width 1231 height 57
click at [1136, 195] on span "Active Jobs" at bounding box center [1145, 194] width 63 height 12
click at [135, 189] on span "Processing" at bounding box center [160, 194] width 59 height 12
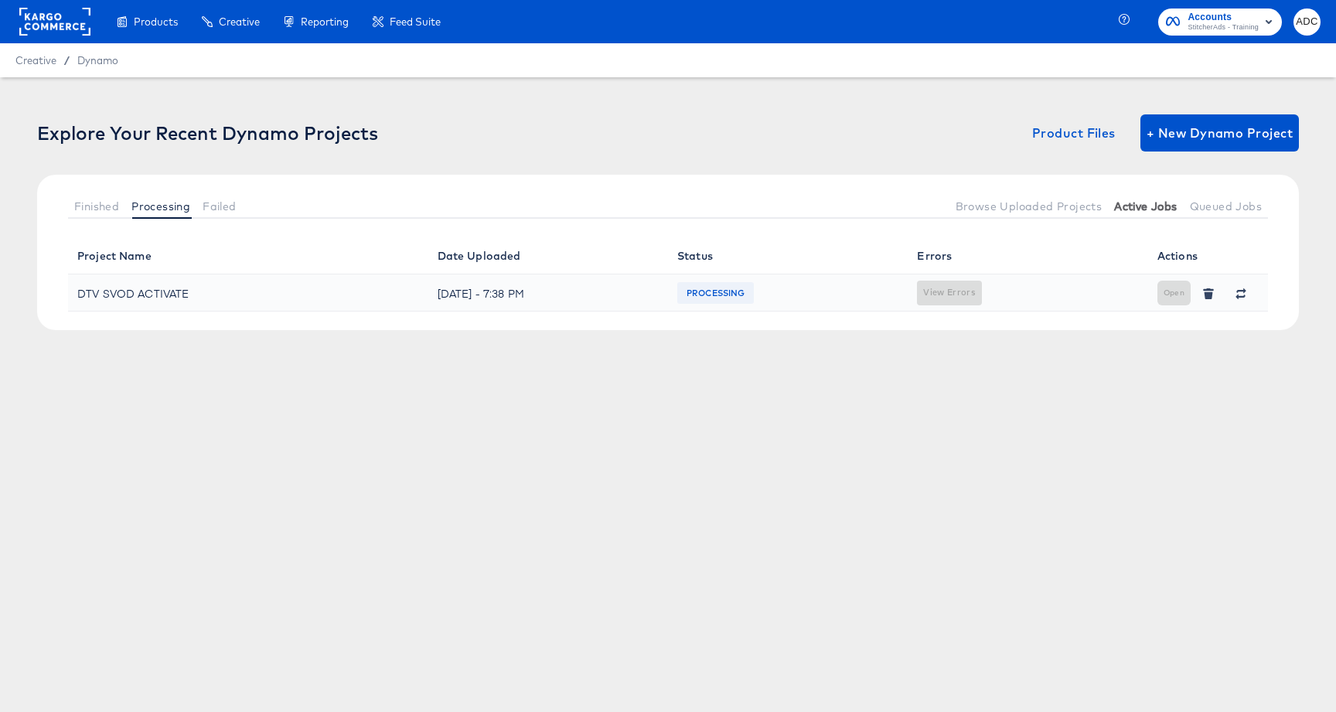
click at [1136, 195] on button "Active Jobs" at bounding box center [1145, 206] width 75 height 26
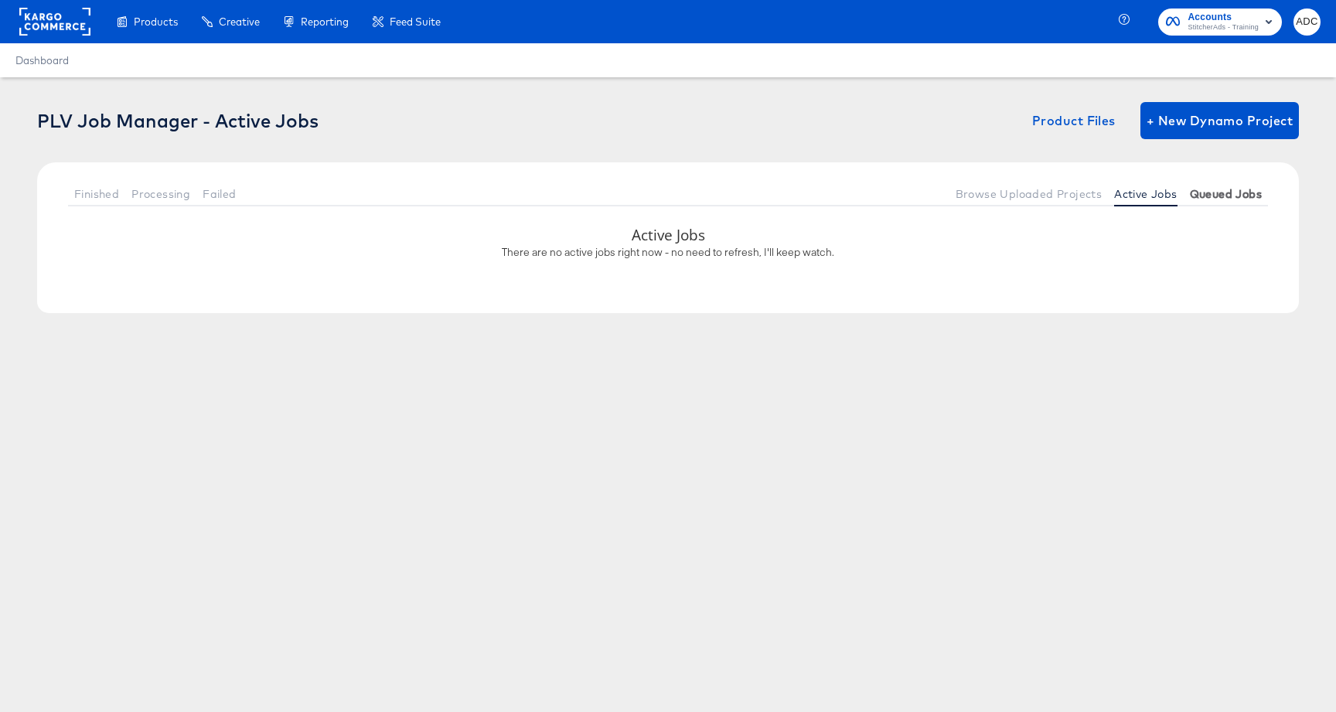
click at [1240, 202] on button "Queued Jobs" at bounding box center [1226, 194] width 84 height 26
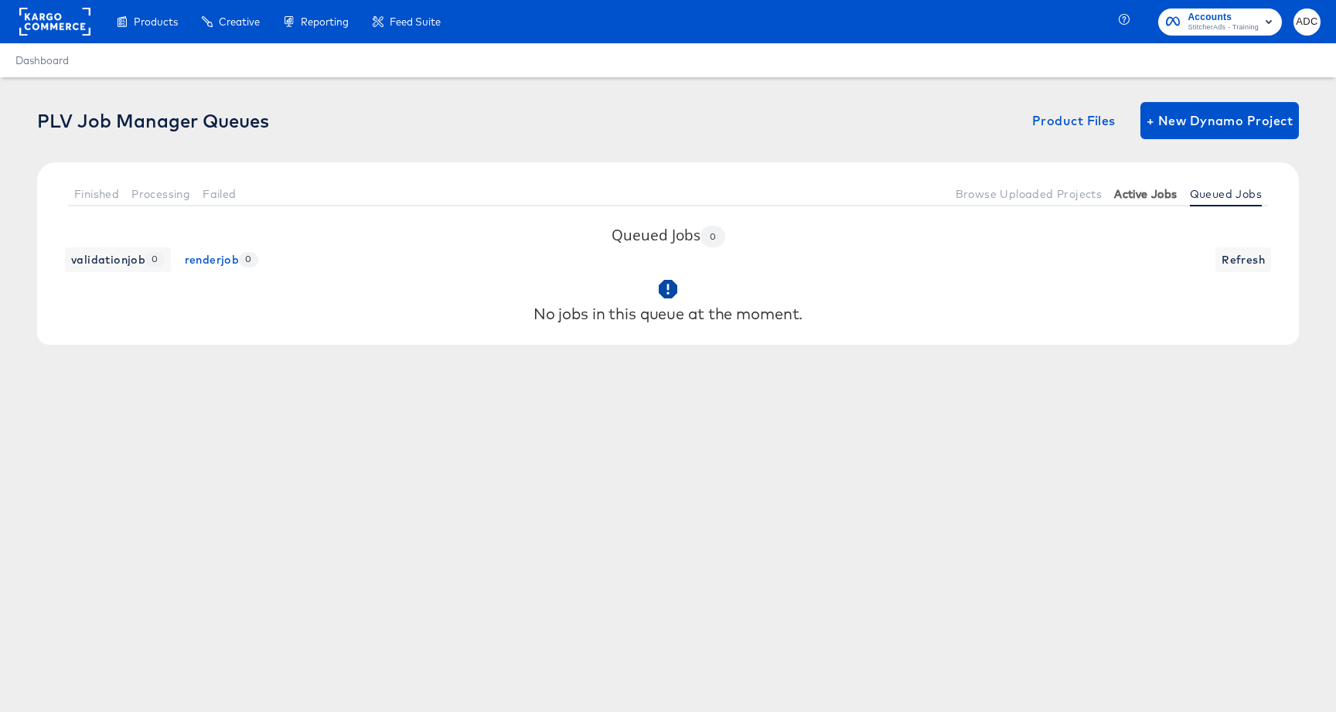
click at [1145, 200] on button "Active Jobs" at bounding box center [1145, 194] width 75 height 26
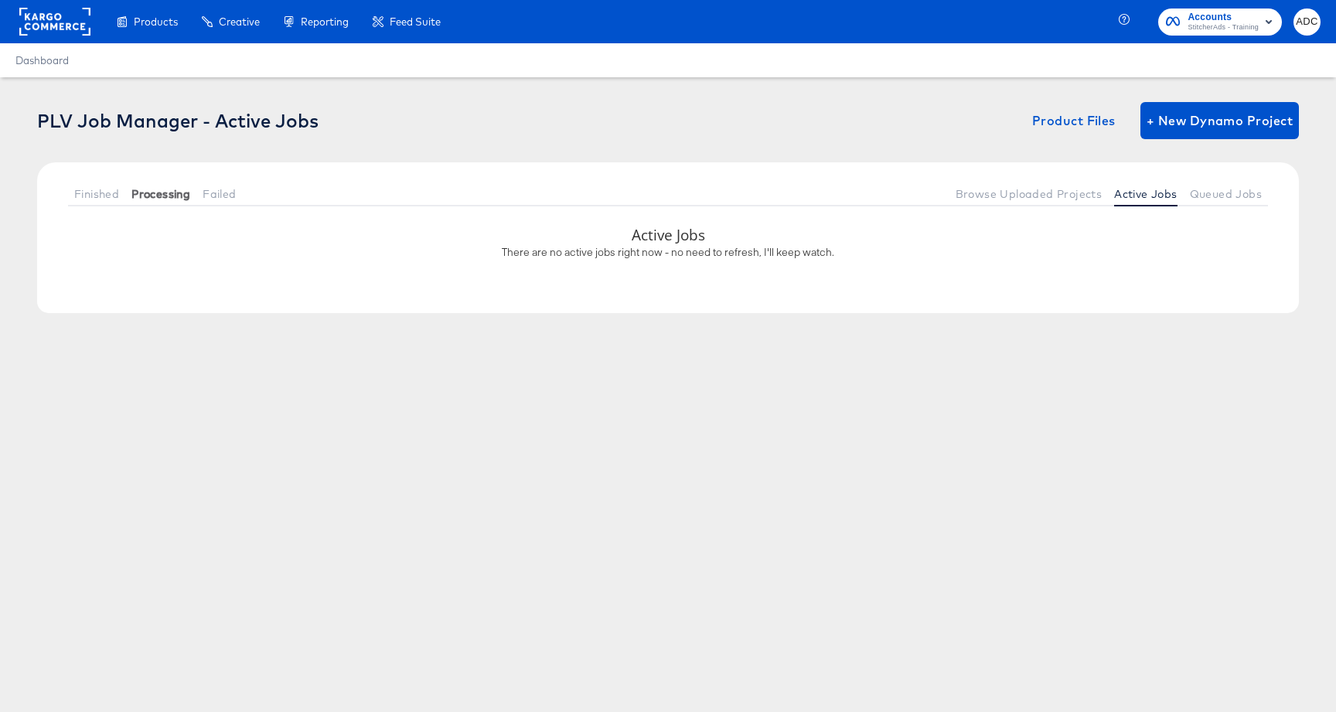
click at [160, 199] on span "Processing" at bounding box center [160, 194] width 59 height 12
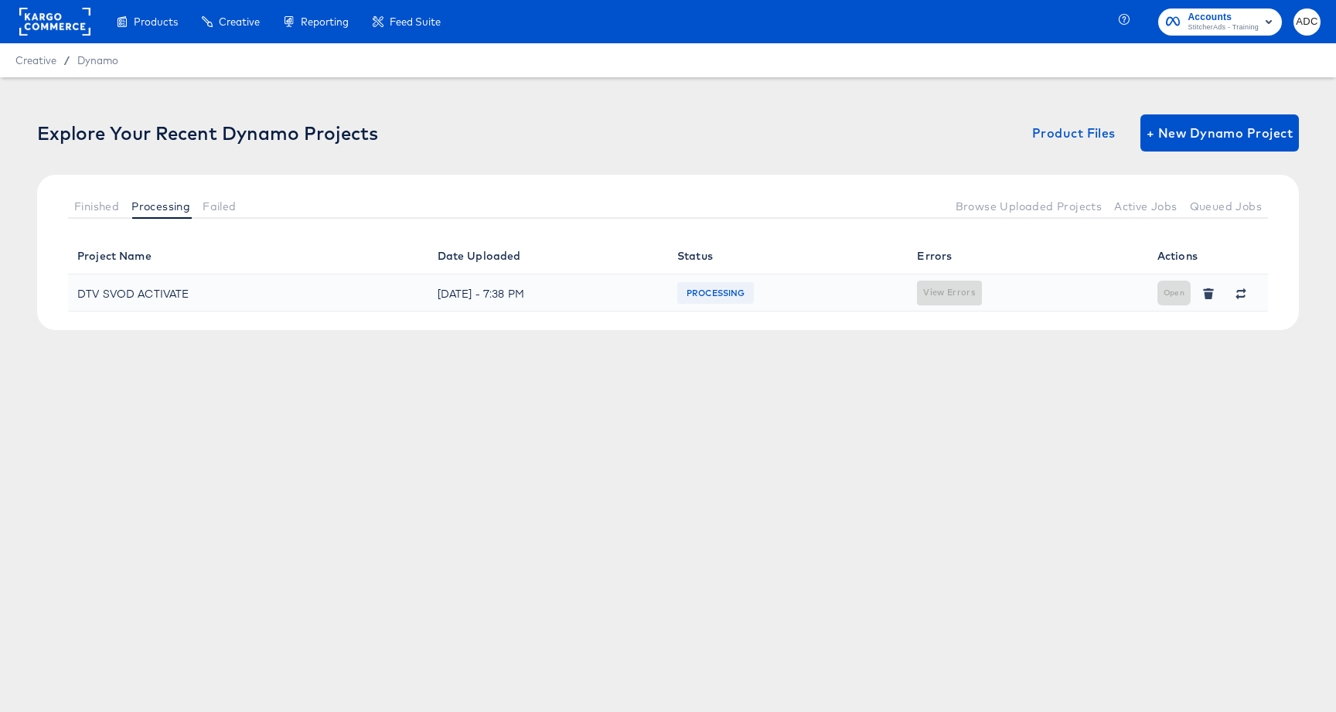
click at [834, 297] on div "PROCESSING" at bounding box center [787, 293] width 221 height 22
